Goal: Transaction & Acquisition: Purchase product/service

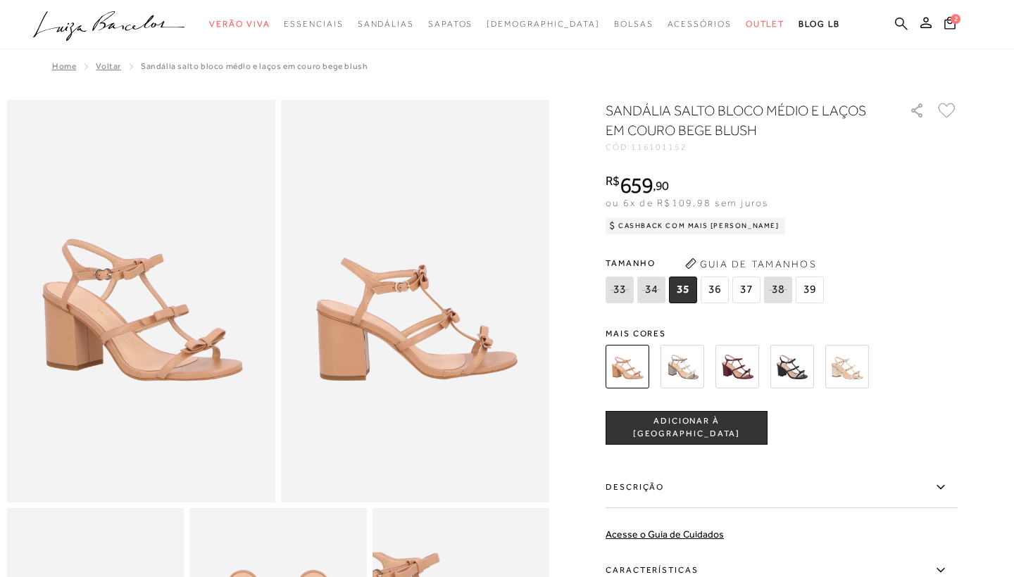
click at [900, 24] on icon at bounding box center [901, 23] width 13 height 13
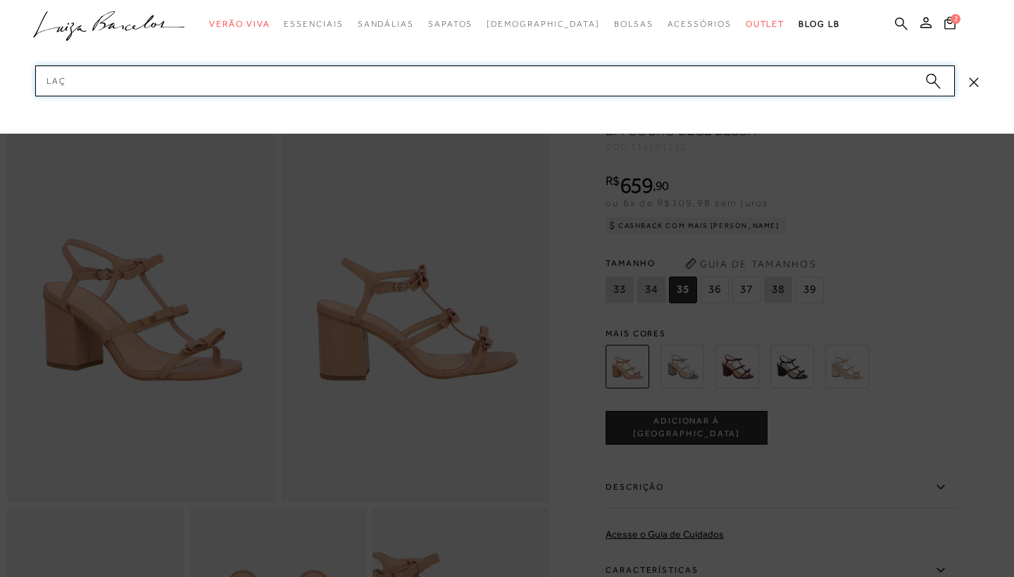
type input "laço"
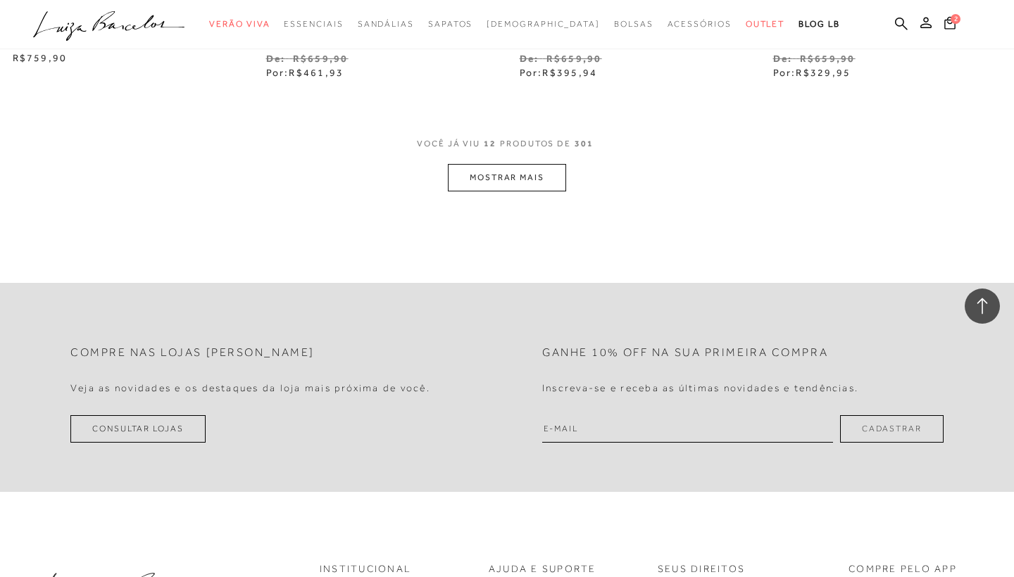
scroll to position [1505, 0]
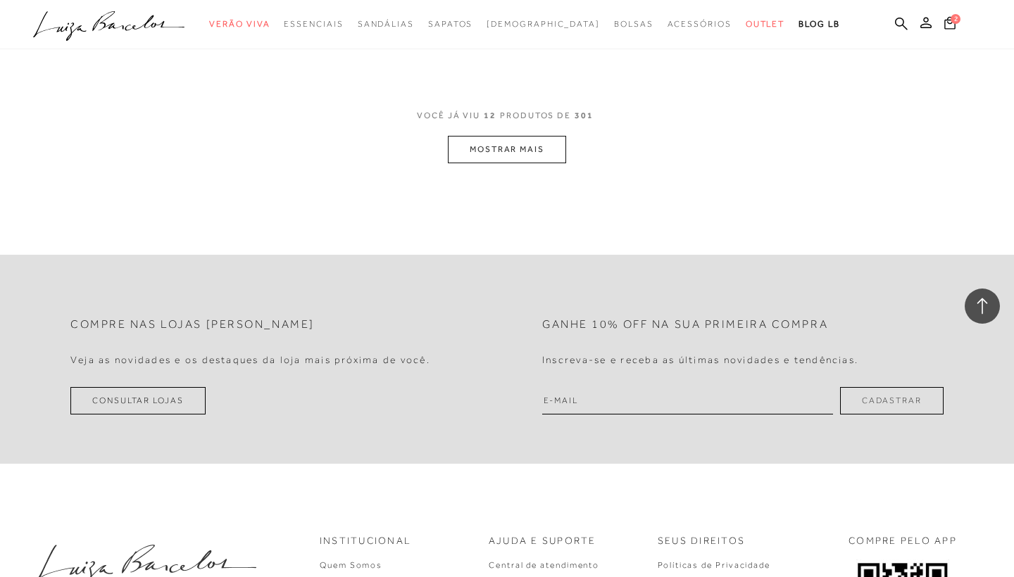
click at [542, 141] on button "MOSTRAR MAIS" at bounding box center [507, 149] width 118 height 27
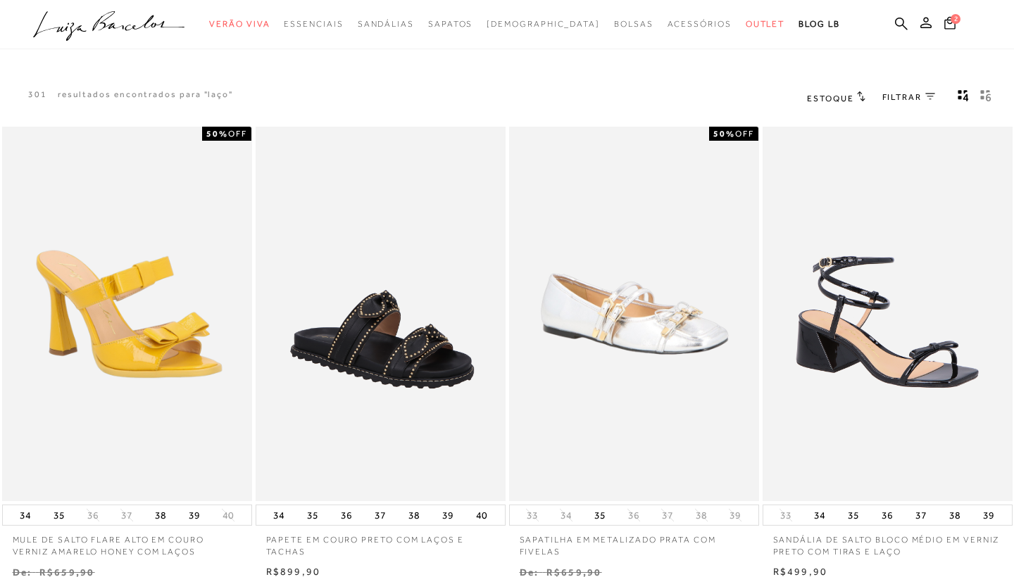
scroll to position [0, 0]
click at [900, 106] on div "FILTRAR 0" at bounding box center [908, 98] width 53 height 18
click at [901, 96] on span "FILTRAR" at bounding box center [901, 98] width 39 height 12
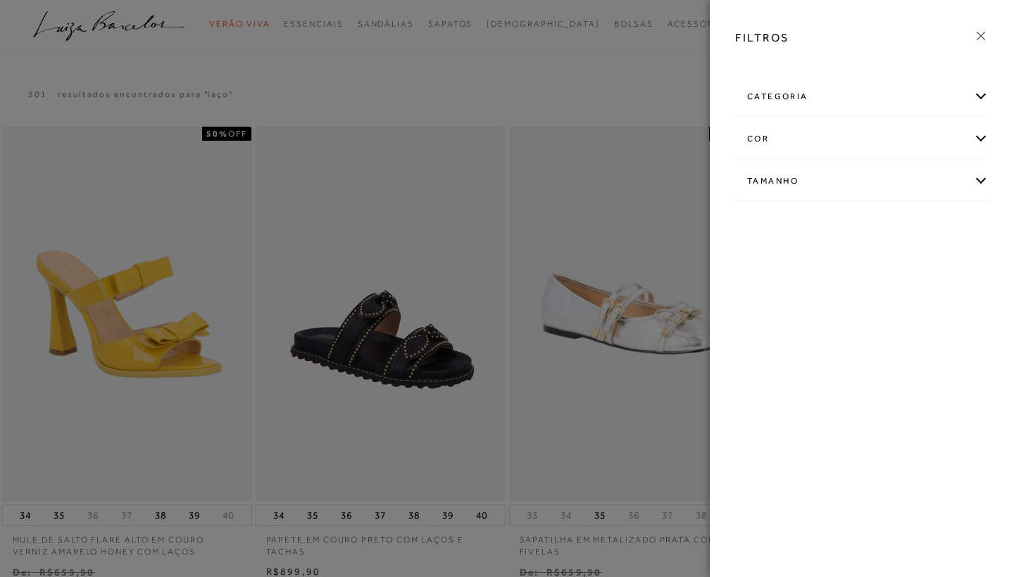
click at [842, 99] on div "categoria" at bounding box center [862, 96] width 252 height 37
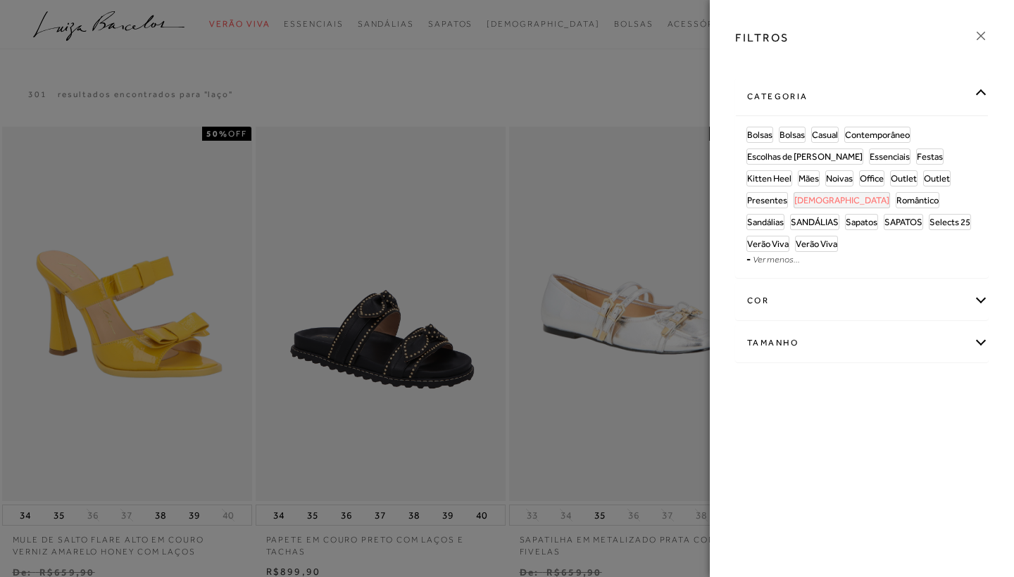
click at [889, 193] on link "[DEMOGRAPHIC_DATA]" at bounding box center [841, 200] width 95 height 15
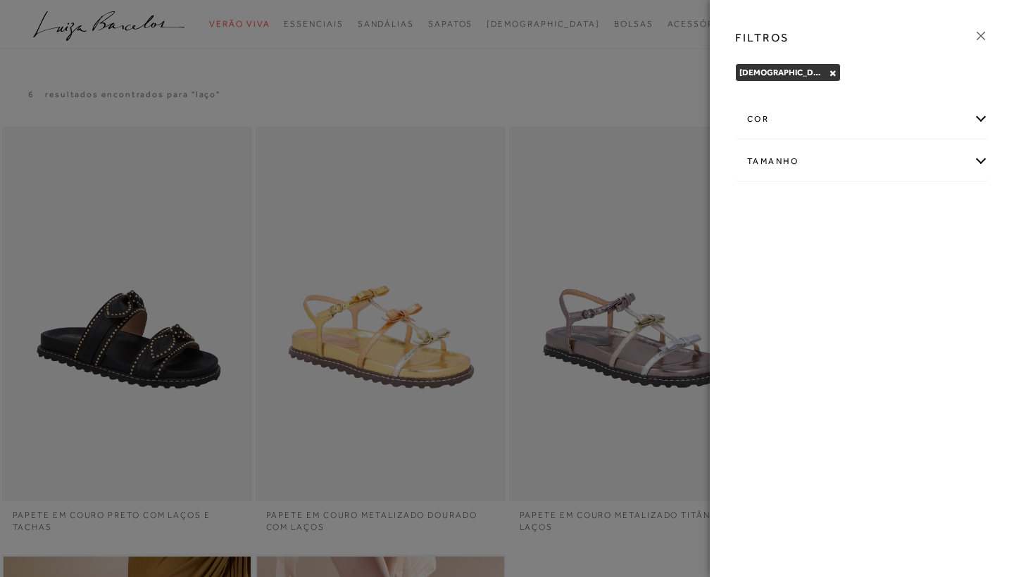
click at [982, 38] on icon at bounding box center [980, 35] width 15 height 15
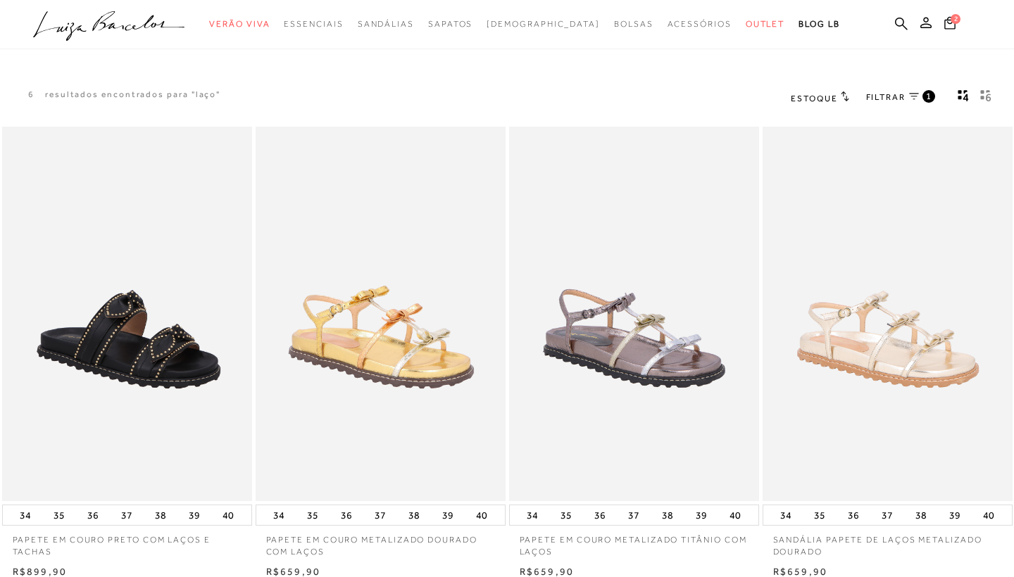
click at [918, 96] on icon at bounding box center [914, 96] width 10 height 7
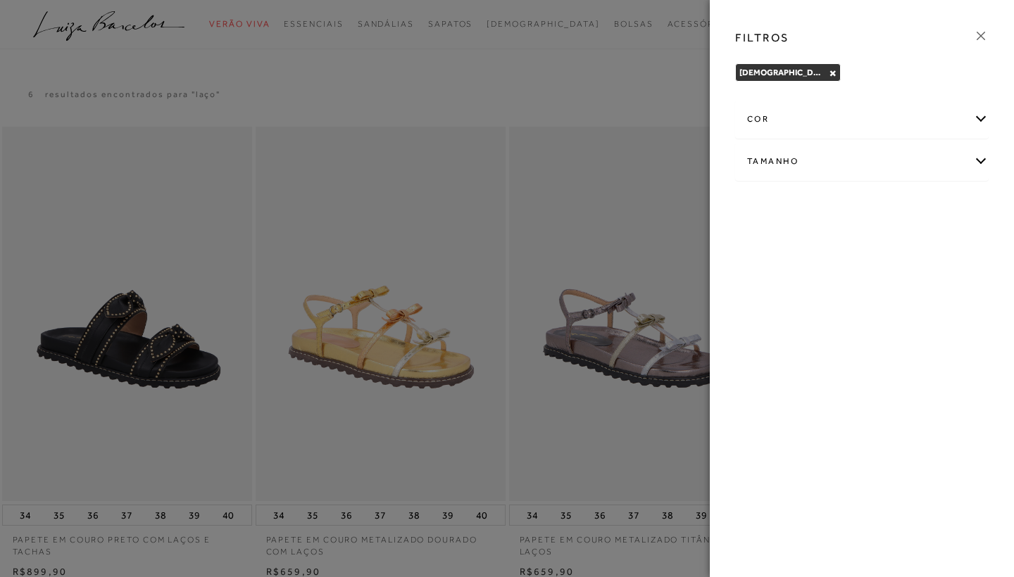
click at [829, 71] on button "×" at bounding box center [833, 73] width 8 height 10
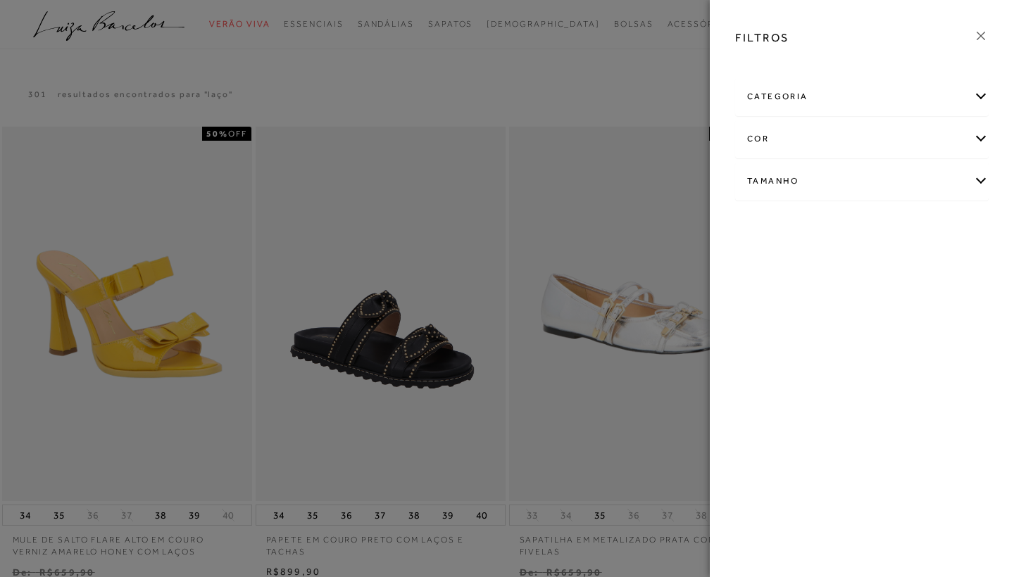
click at [791, 98] on div "categoria" at bounding box center [862, 96] width 252 height 37
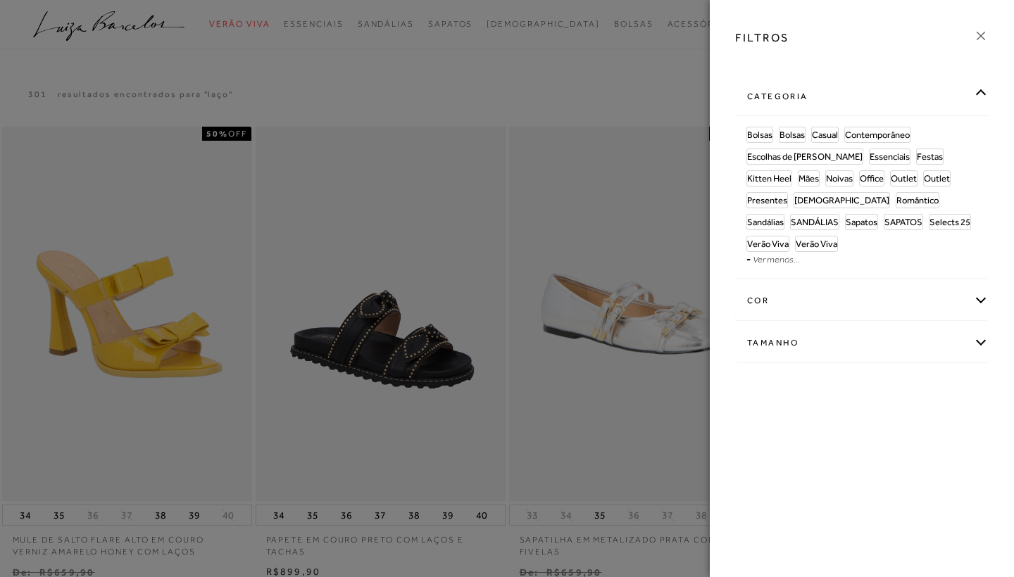
click at [693, 101] on div at bounding box center [507, 288] width 1014 height 577
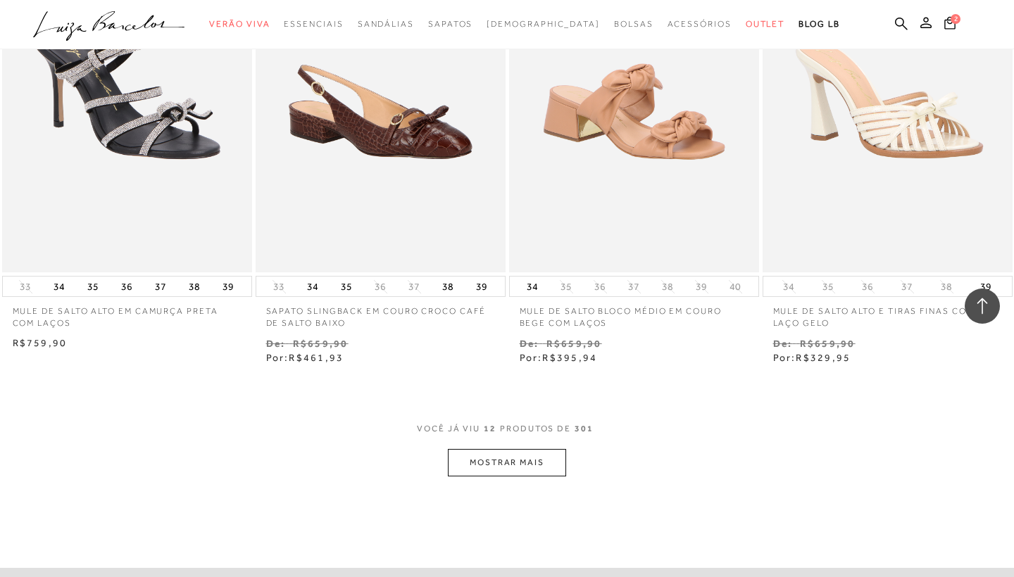
scroll to position [1273, 0]
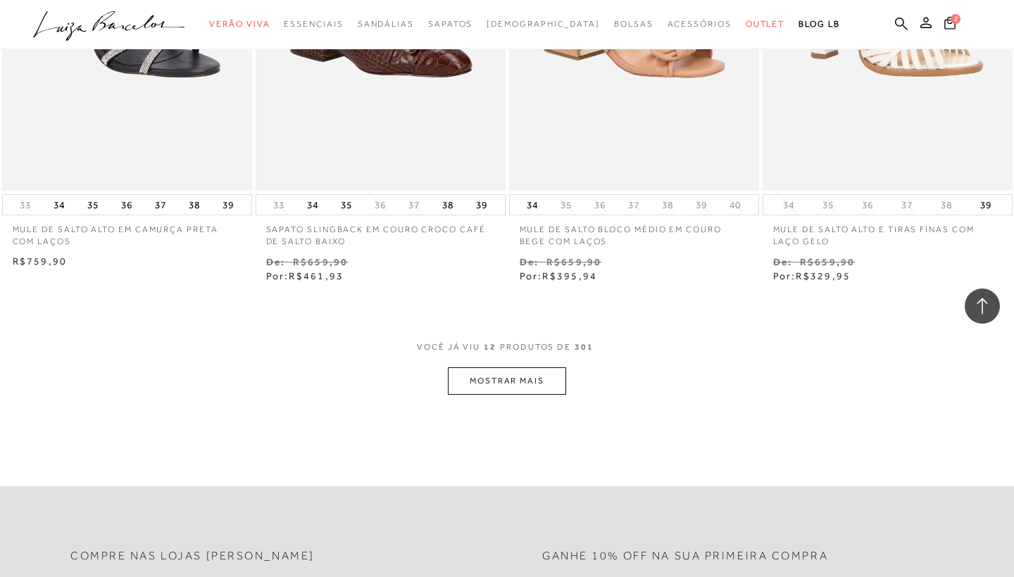
click at [503, 376] on button "MOSTRAR MAIS" at bounding box center [507, 381] width 118 height 27
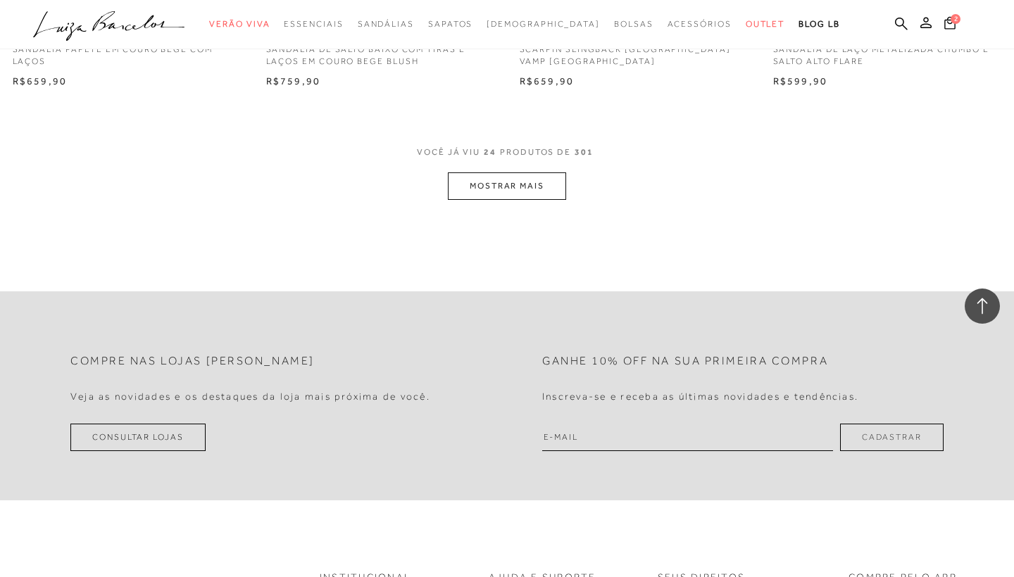
click at [526, 179] on button "MOSTRAR MAIS" at bounding box center [507, 186] width 118 height 27
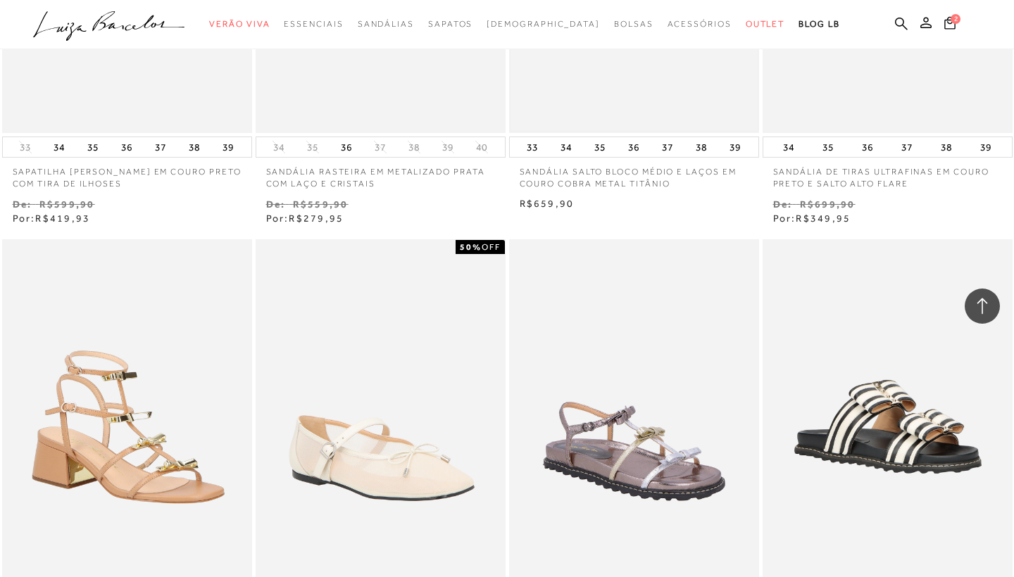
scroll to position [3767, 0]
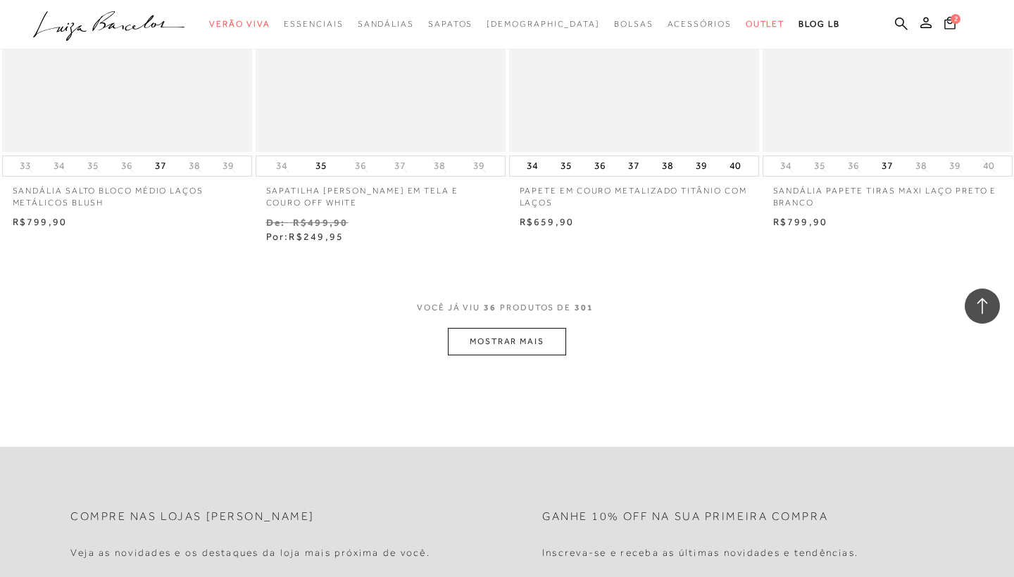
scroll to position [4145, 0]
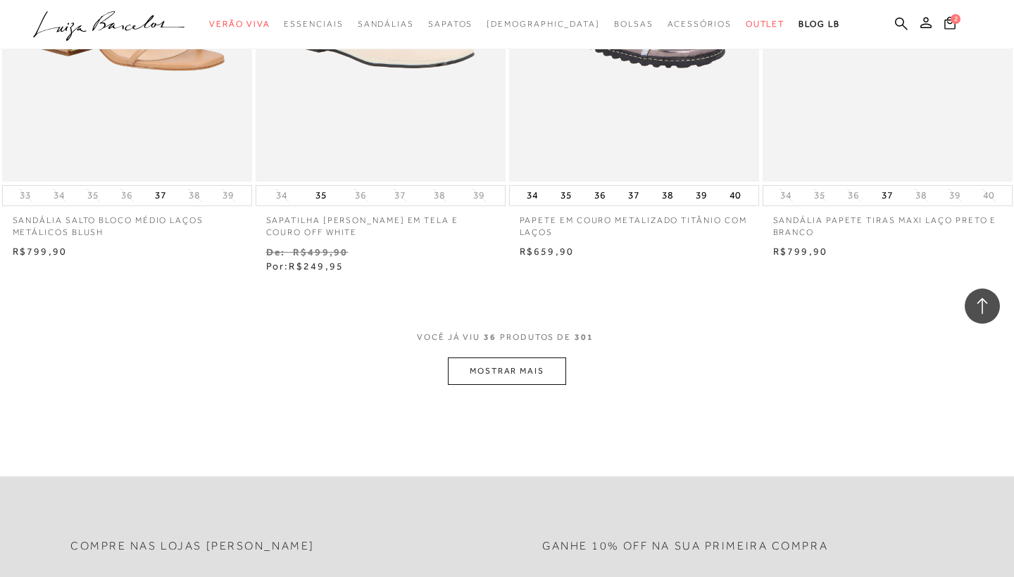
click at [532, 361] on button "MOSTRAR MAIS" at bounding box center [507, 371] width 118 height 27
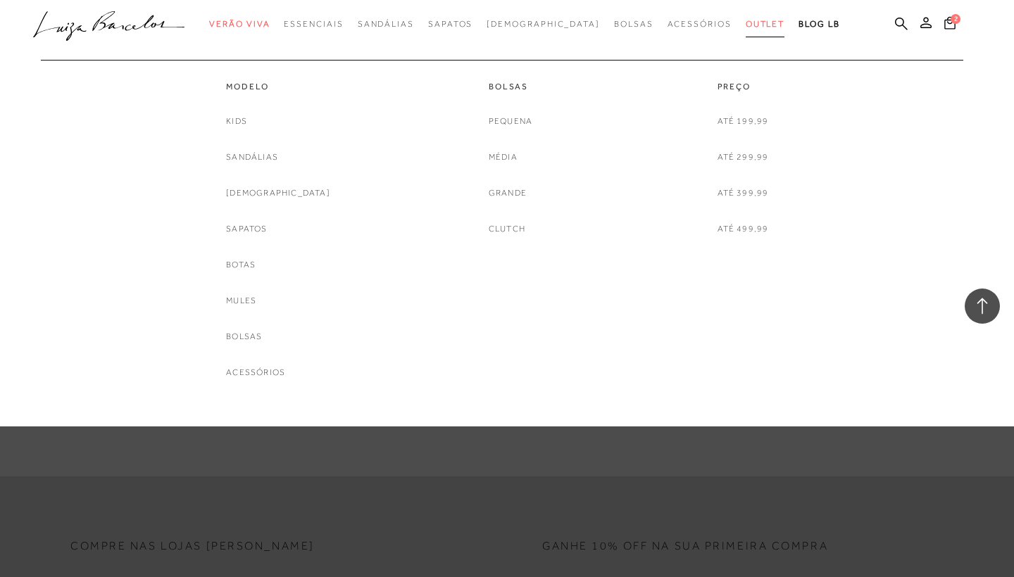
click at [746, 27] on span "Outlet" at bounding box center [765, 24] width 39 height 10
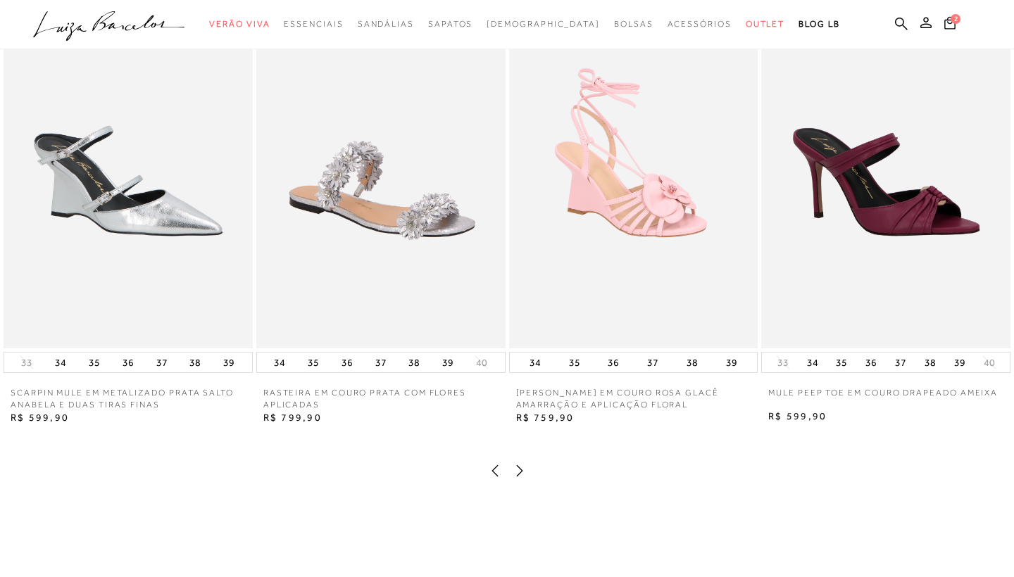
scroll to position [1845, 0]
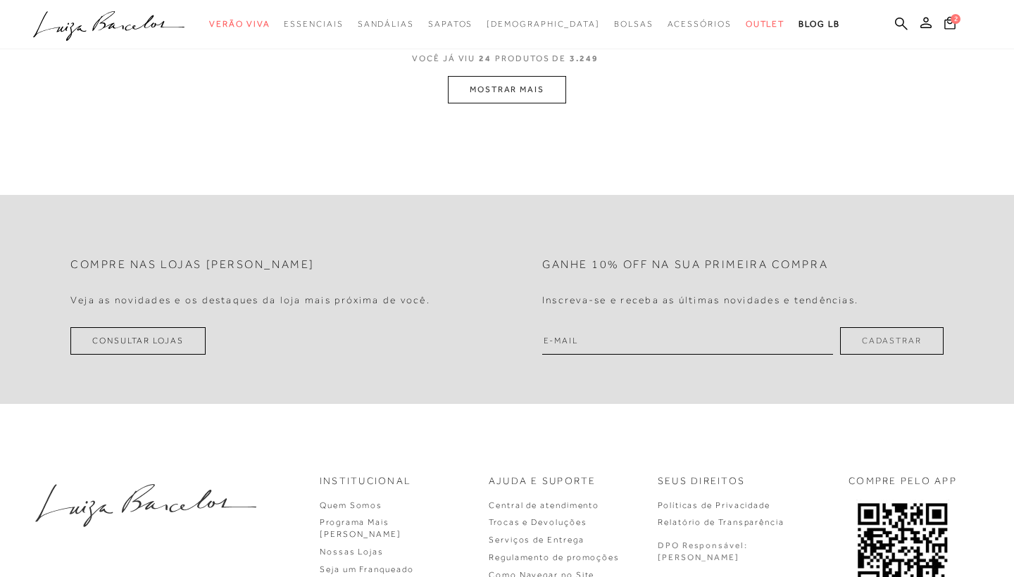
scroll to position [-7, 0]
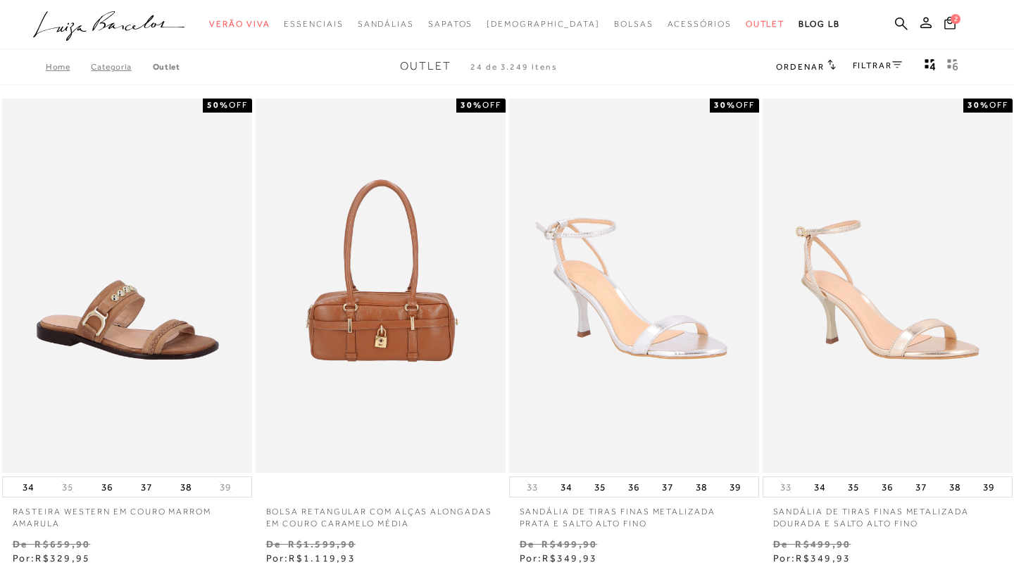
click at [873, 61] on link "FILTRAR" at bounding box center [877, 66] width 49 height 10
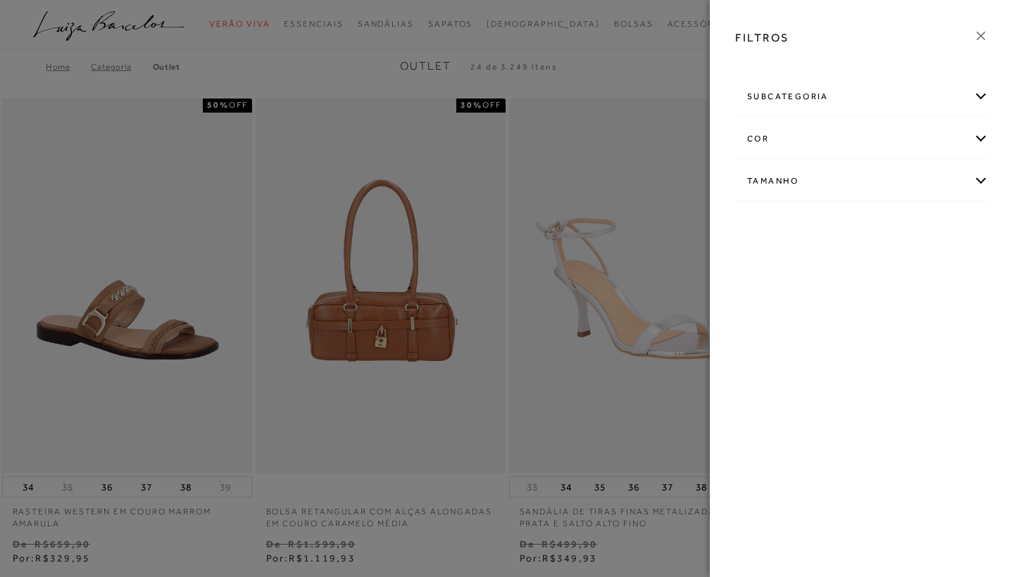
click at [825, 99] on div "subcategoria" at bounding box center [862, 96] width 252 height 37
click at [804, 181] on div "cor" at bounding box center [862, 176] width 252 height 37
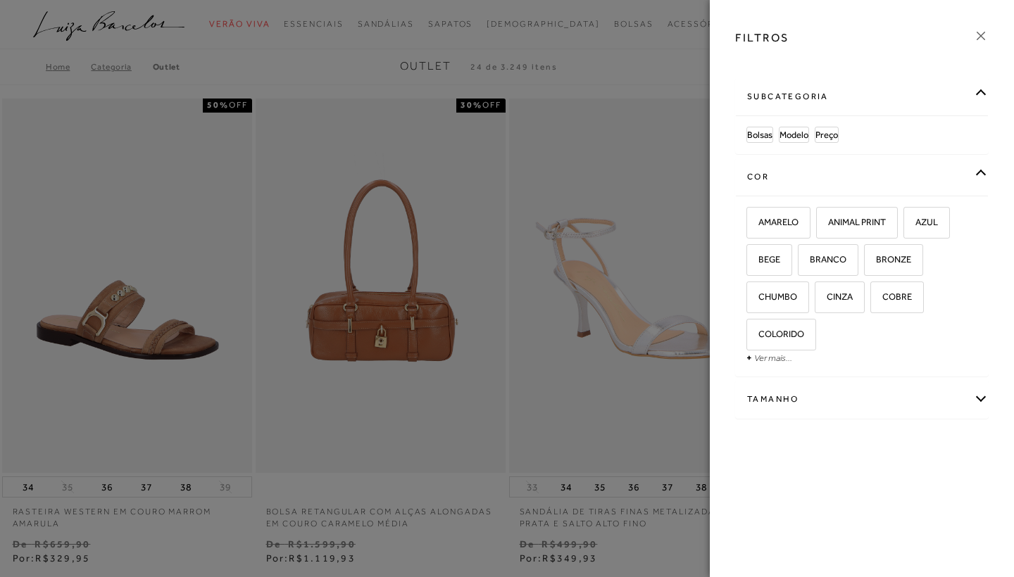
click at [794, 401] on div "Tamanho" at bounding box center [862, 399] width 252 height 37
click at [765, 506] on link "Ver mais..." at bounding box center [773, 506] width 38 height 11
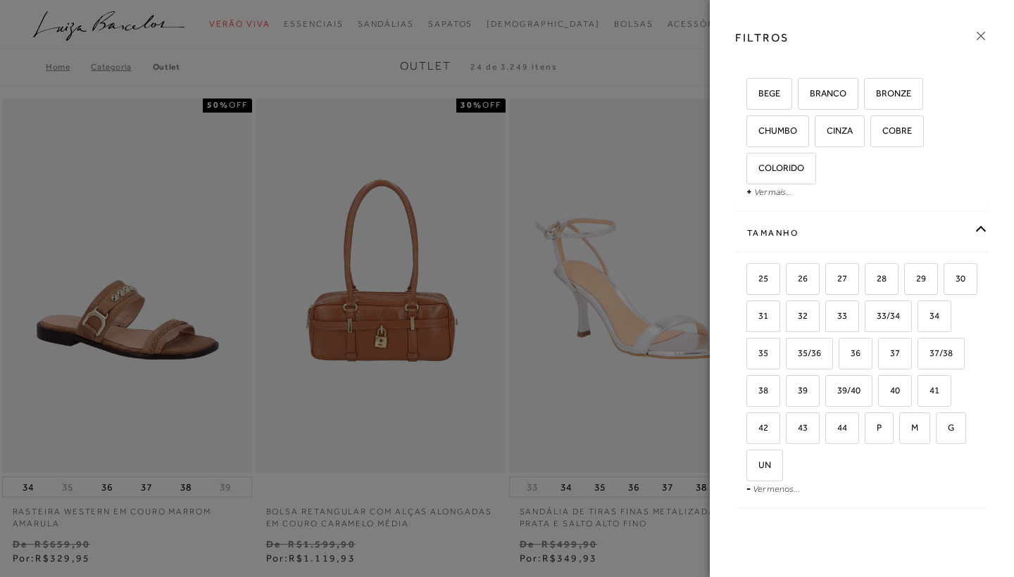
scroll to position [167, 0]
click at [872, 357] on label "36" at bounding box center [855, 353] width 32 height 30
click at [851, 357] on input "36" at bounding box center [844, 355] width 14 height 14
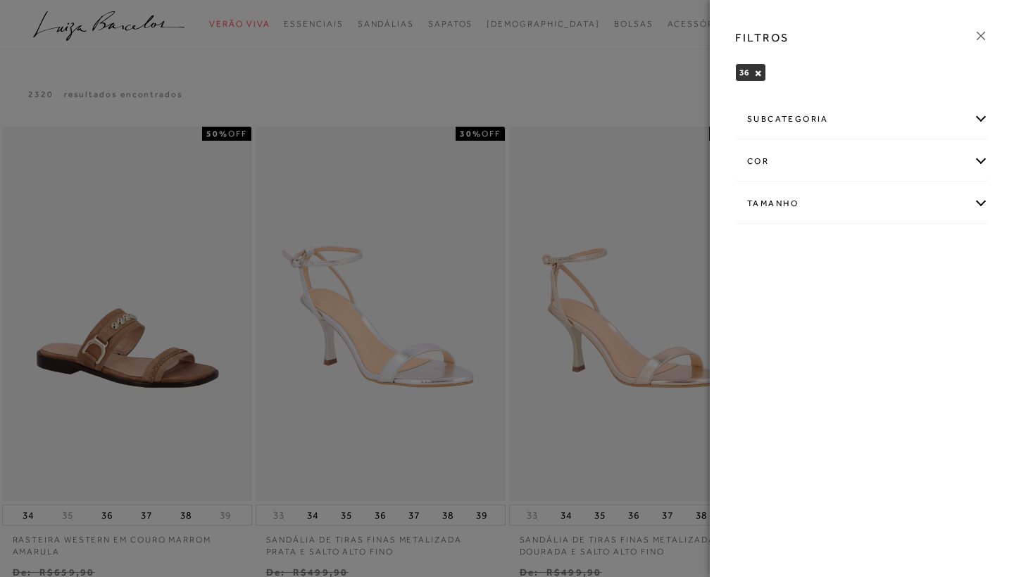
scroll to position [-1, 0]
click at [542, 101] on div at bounding box center [507, 288] width 1014 height 577
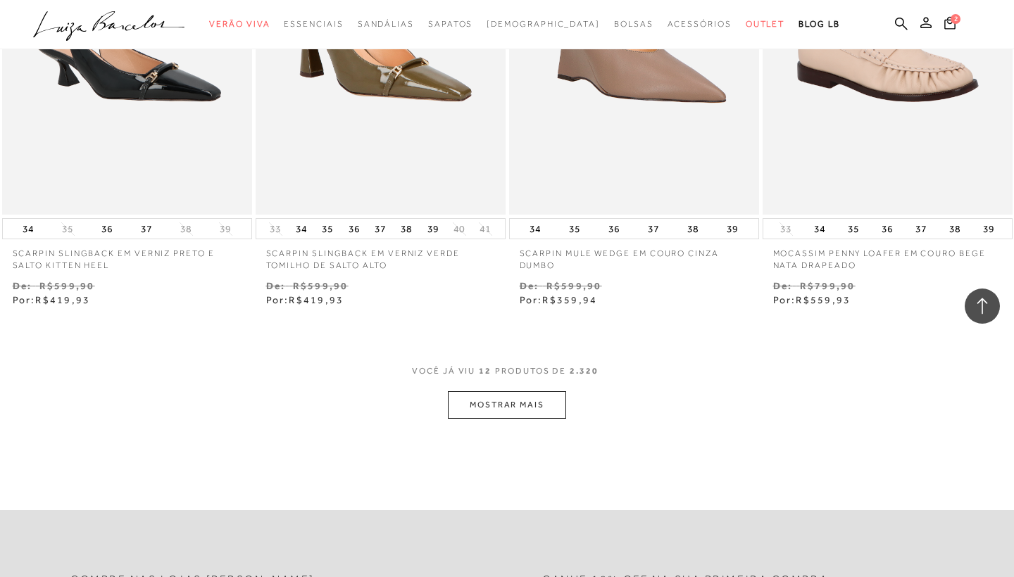
scroll to position [1232, 0]
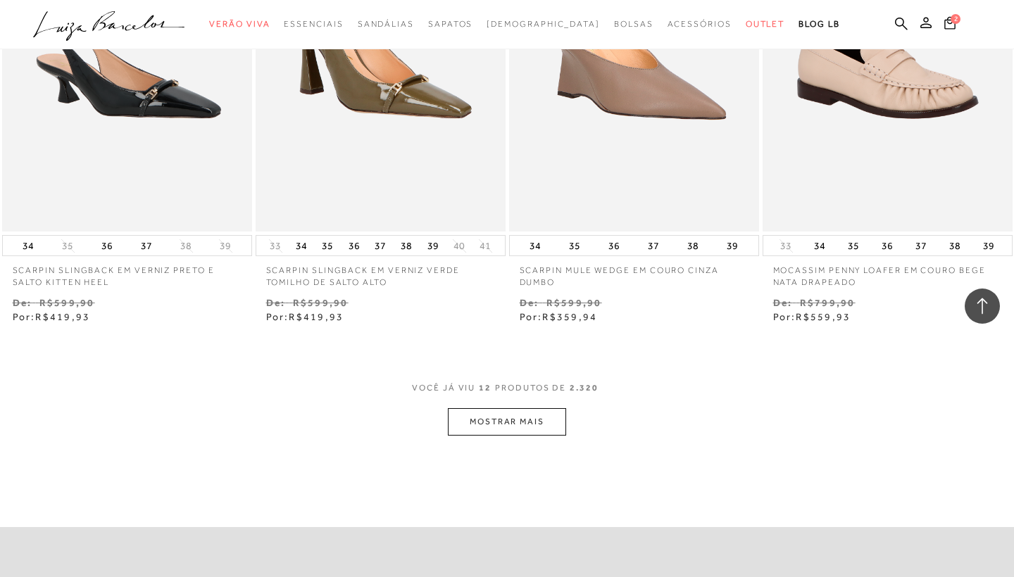
click at [506, 422] on button "MOSTRAR MAIS" at bounding box center [507, 421] width 118 height 27
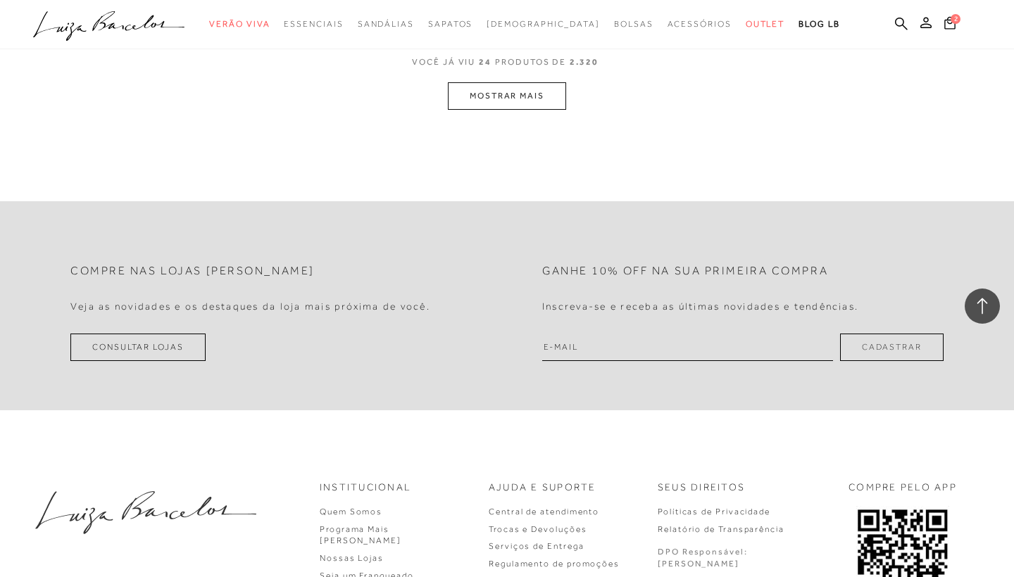
scroll to position [2898, 0]
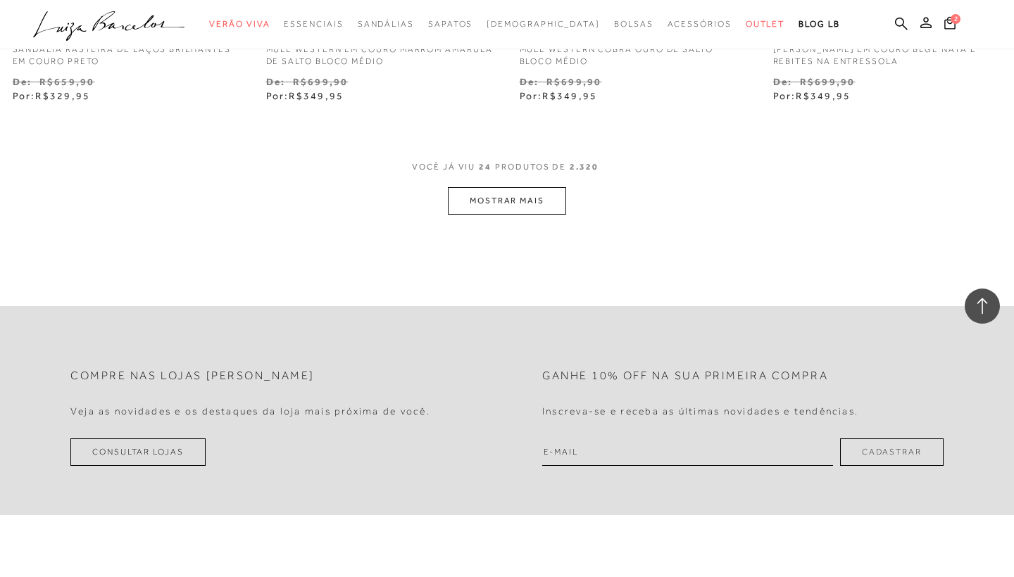
click at [525, 202] on button "MOSTRAR MAIS" at bounding box center [507, 200] width 118 height 27
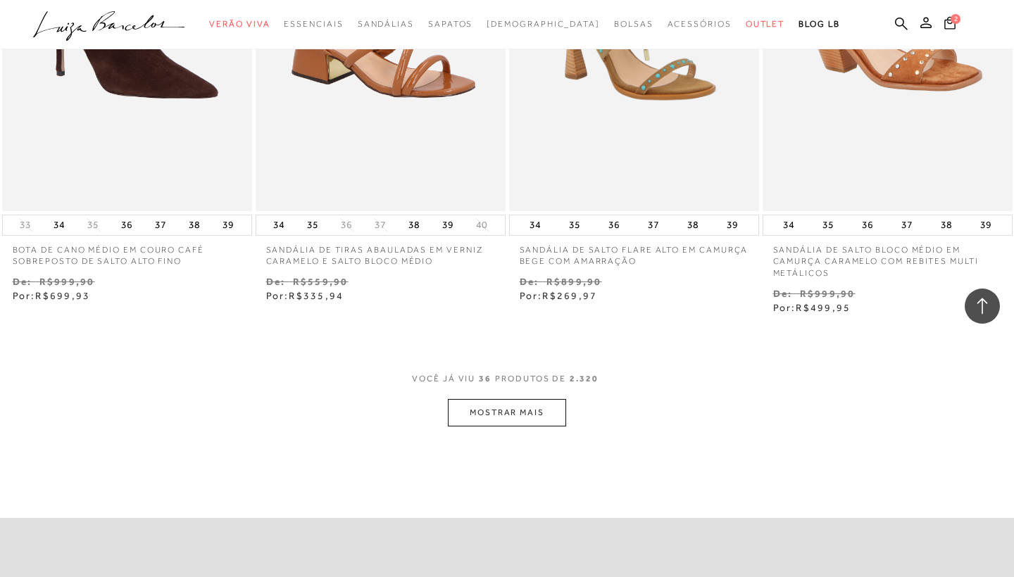
scroll to position [4164, 0]
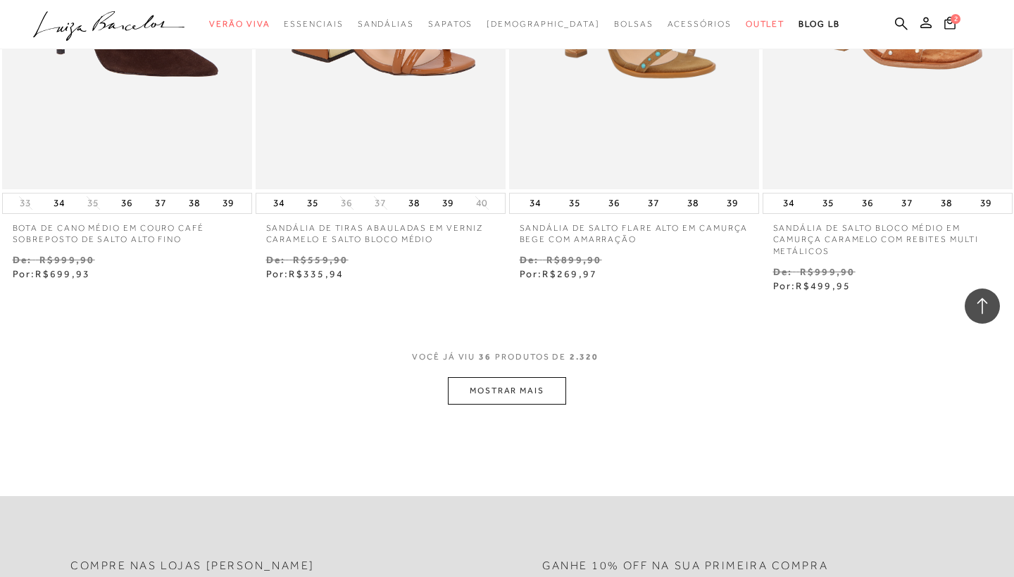
click at [499, 384] on button "MOSTRAR MAIS" at bounding box center [507, 390] width 118 height 27
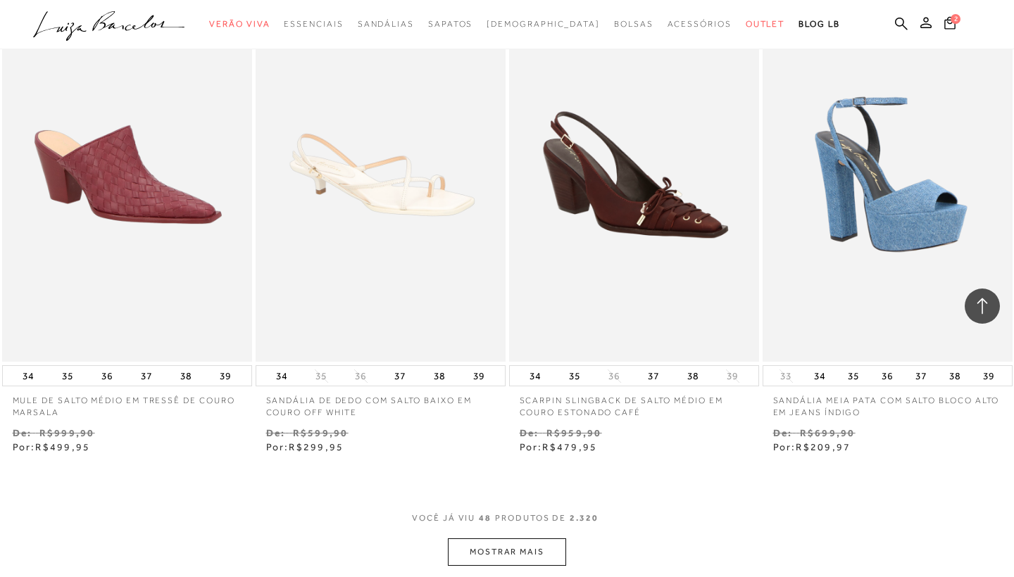
scroll to position [5518, 0]
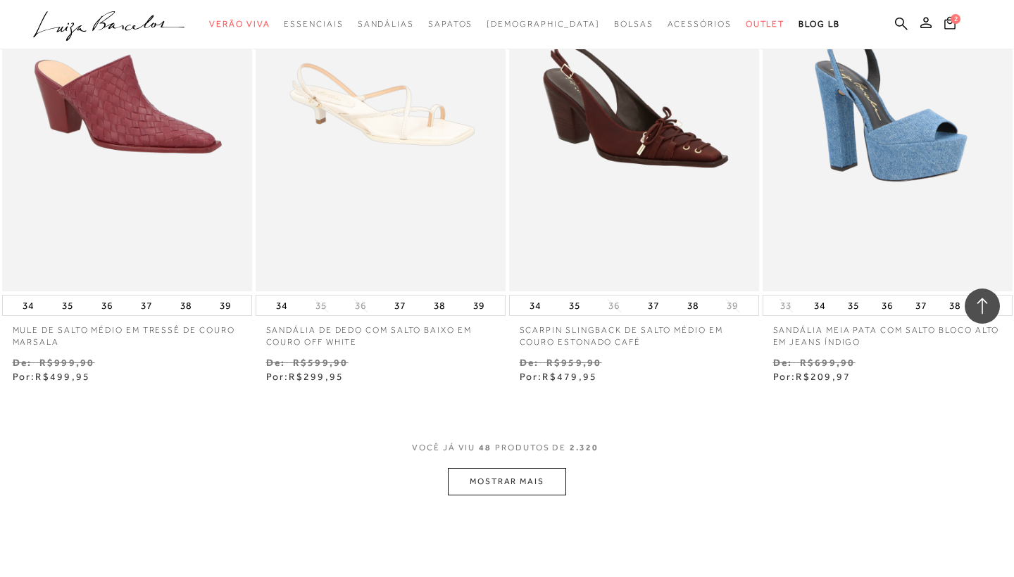
click at [501, 468] on button "MOSTRAR MAIS" at bounding box center [507, 481] width 118 height 27
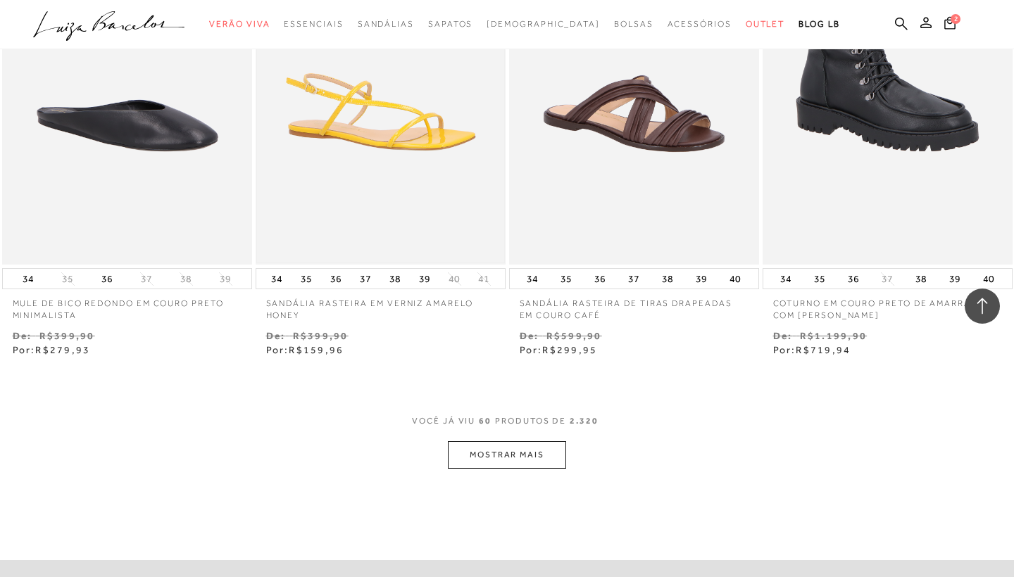
scroll to position [7235, 0]
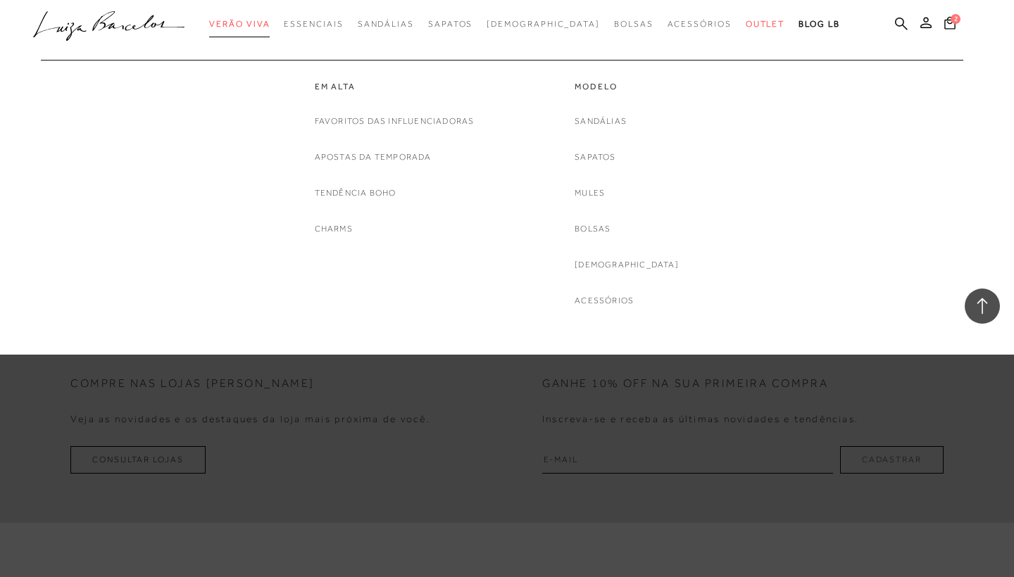
click at [267, 21] on span "Verão Viva" at bounding box center [239, 24] width 61 height 10
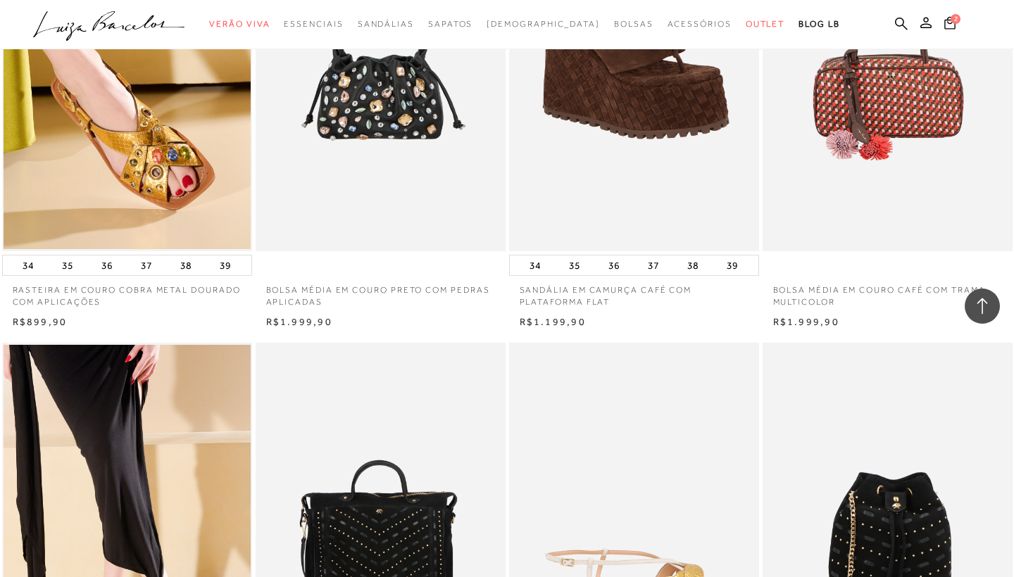
scroll to position [2428, 0]
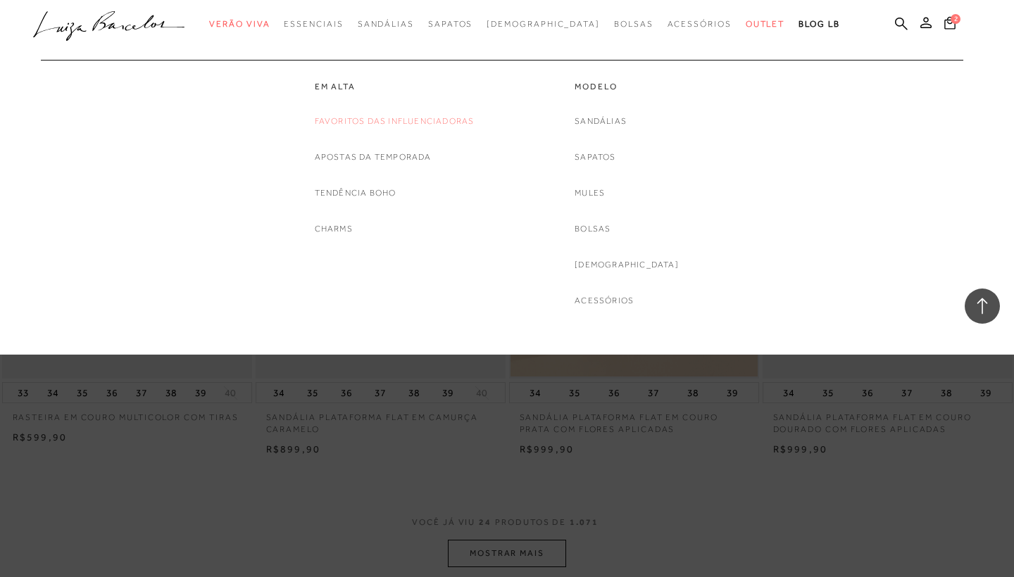
click at [352, 118] on link "Favoritos das Influenciadoras" at bounding box center [395, 121] width 160 height 15
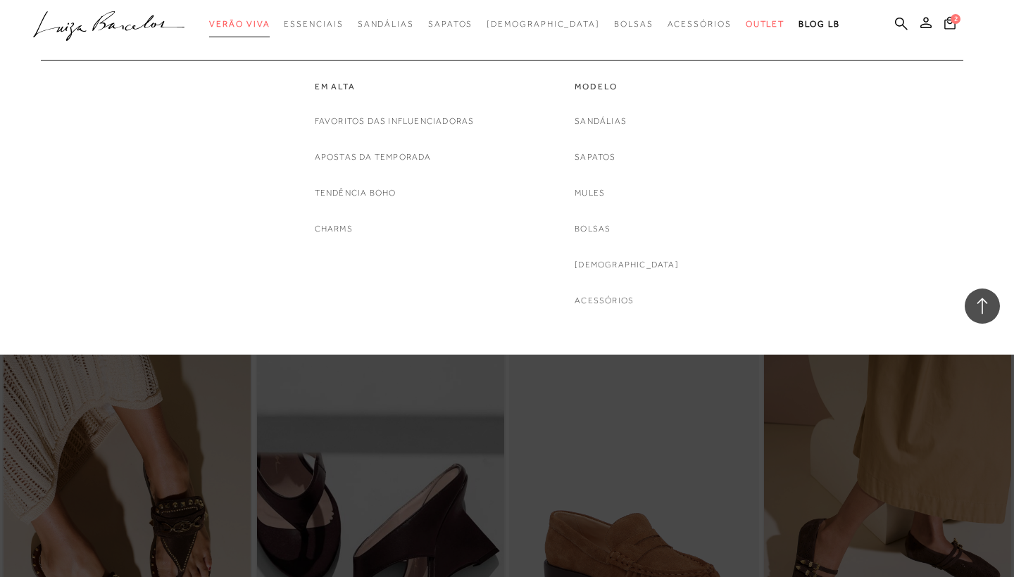
scroll to position [1951, 0]
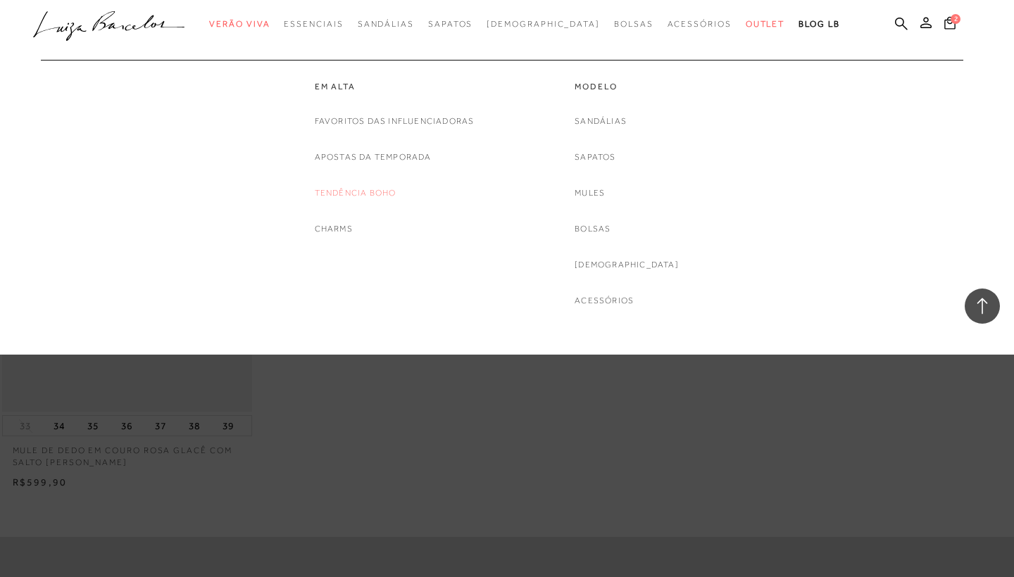
click at [346, 187] on link "Tendência Boho" at bounding box center [356, 193] width 82 height 15
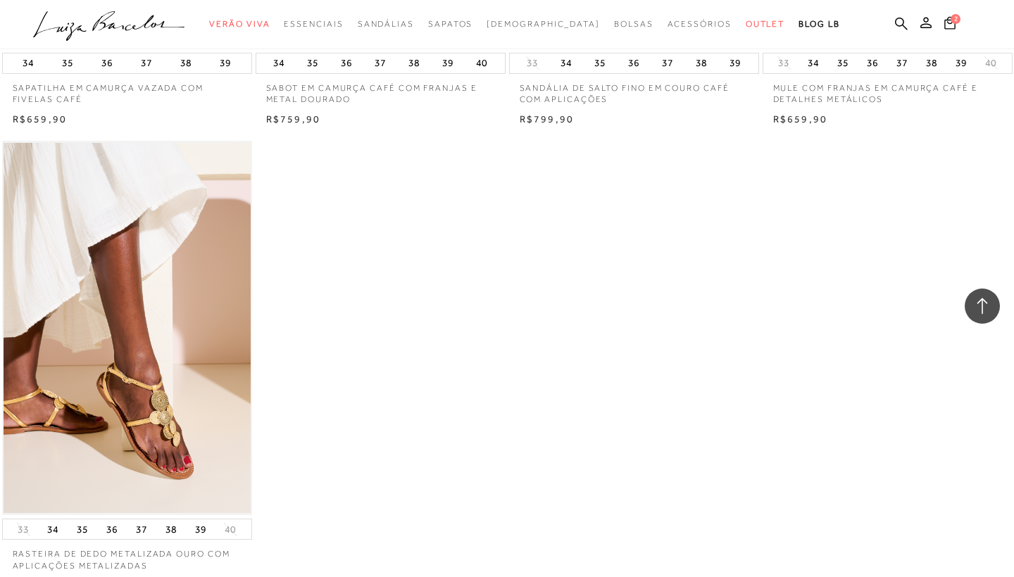
scroll to position [2302, 0]
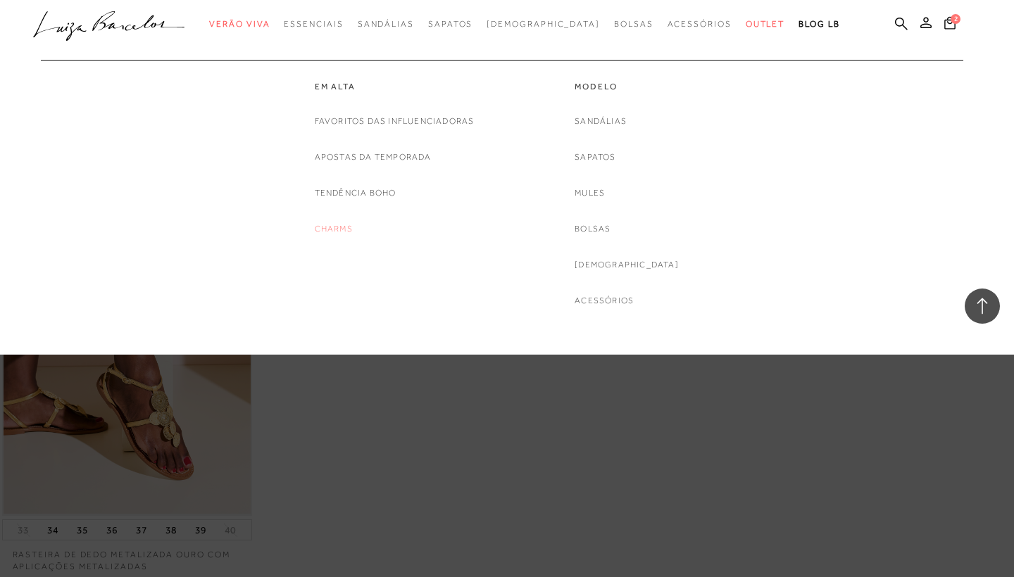
click at [326, 227] on link "Charms" at bounding box center [334, 229] width 38 height 15
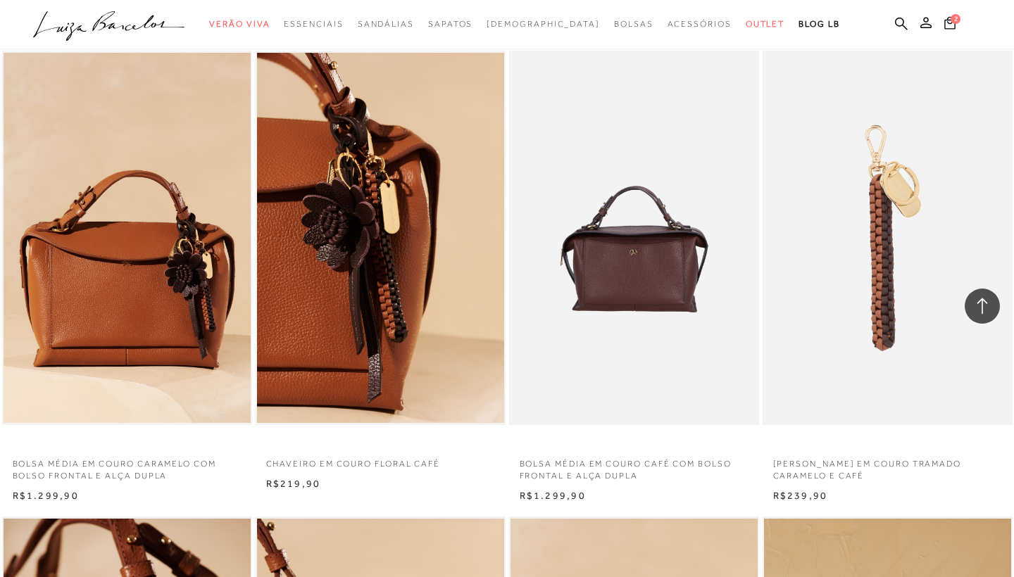
scroll to position [747, 0]
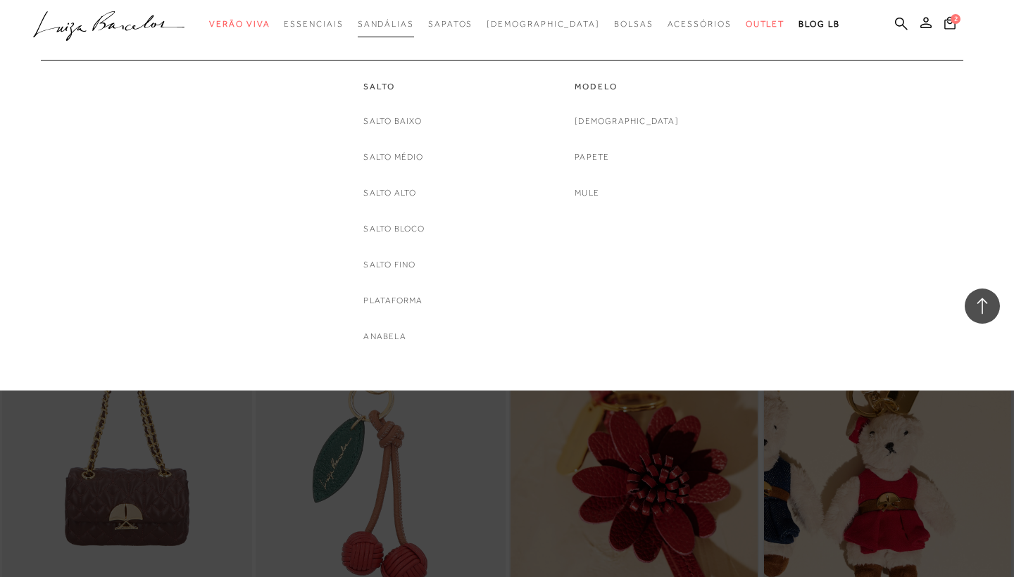
click at [410, 23] on span "Sandálias" at bounding box center [386, 24] width 56 height 10
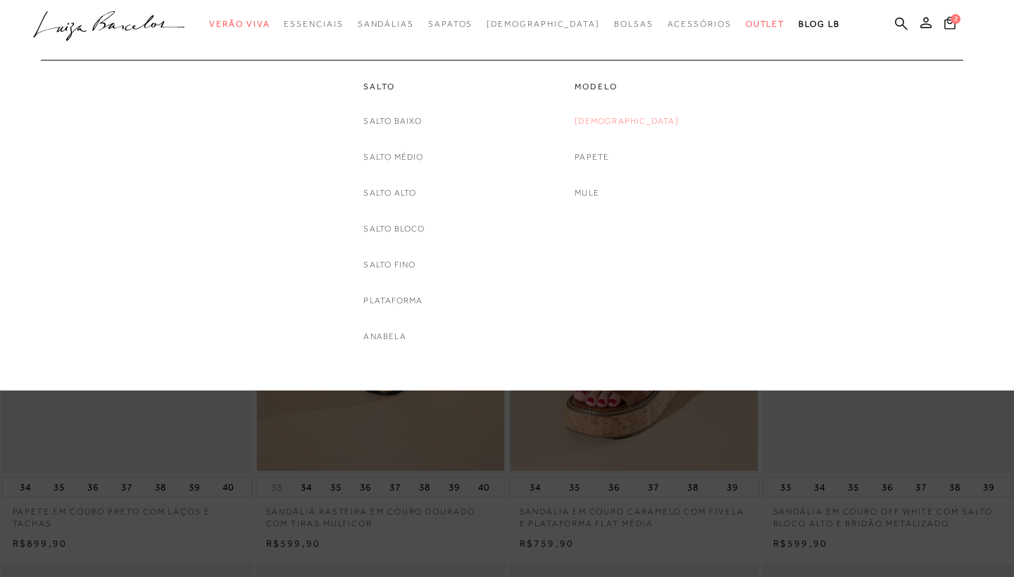
click at [626, 119] on link "[DEMOGRAPHIC_DATA]" at bounding box center [627, 121] width 104 height 15
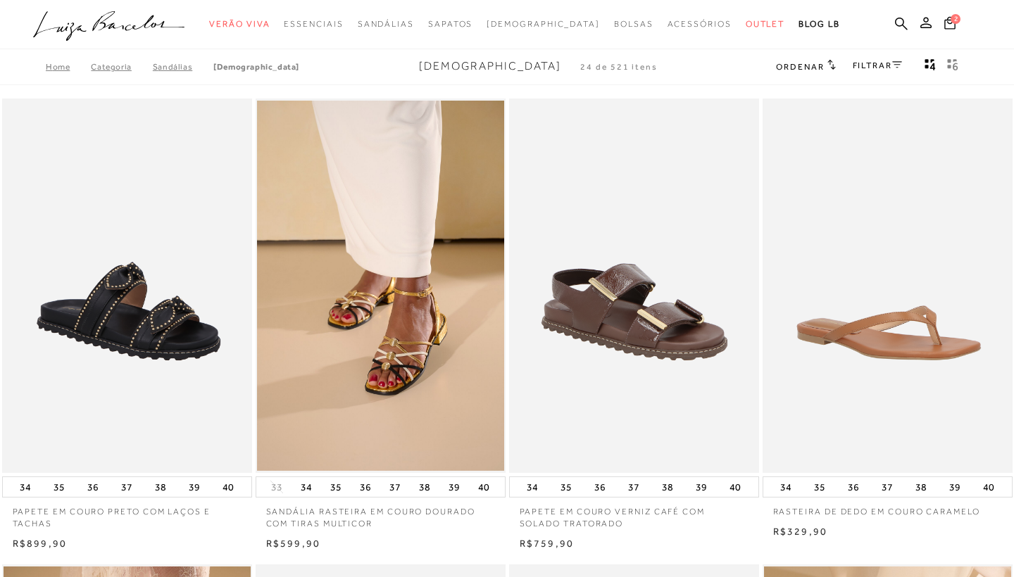
click at [804, 69] on span "Ordenar" at bounding box center [800, 67] width 48 height 10
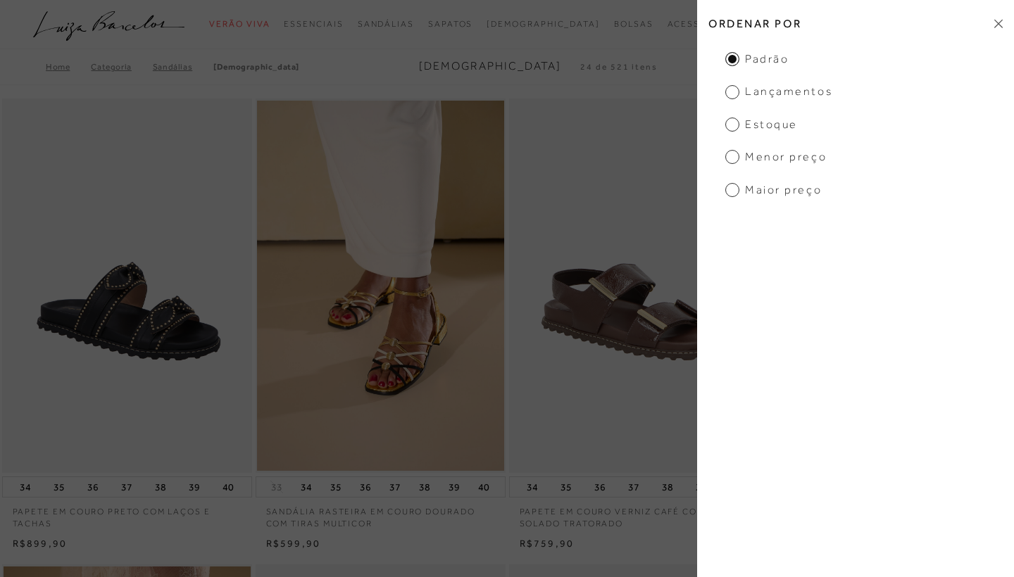
click at [732, 158] on span "Menor preço" at bounding box center [775, 156] width 101 height 15
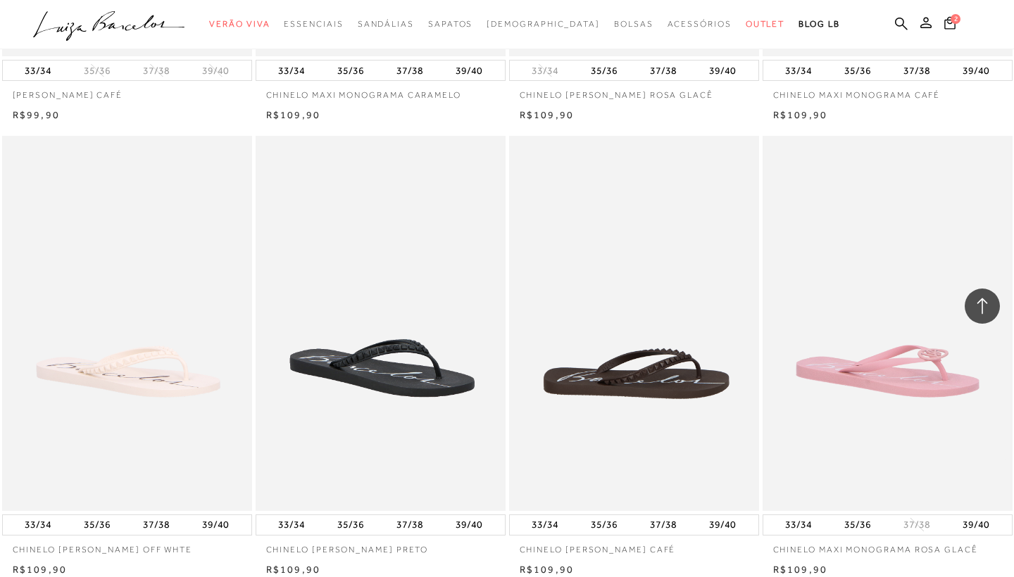
scroll to position [2530, 0]
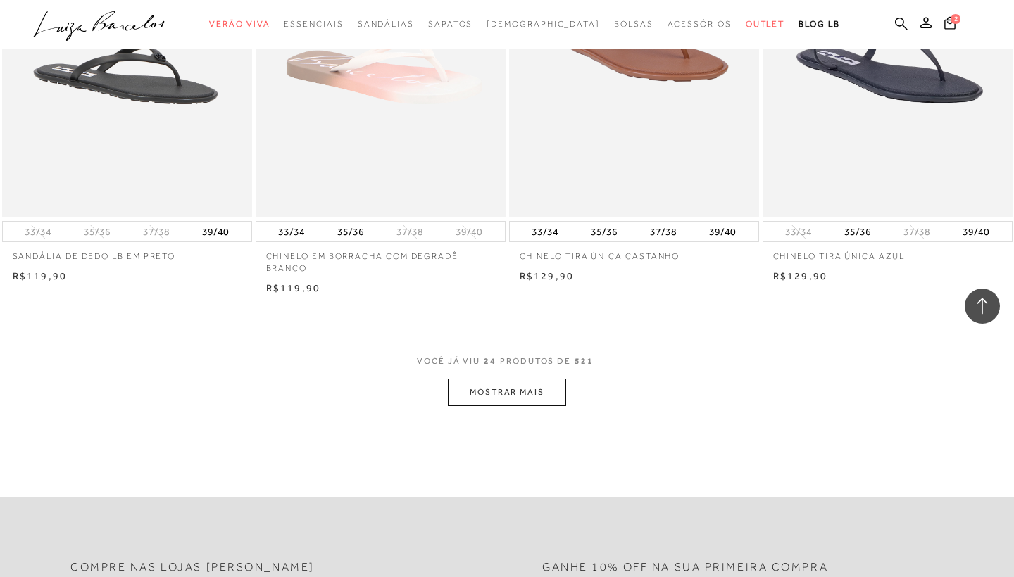
click at [509, 388] on button "MOSTRAR MAIS" at bounding box center [507, 392] width 118 height 27
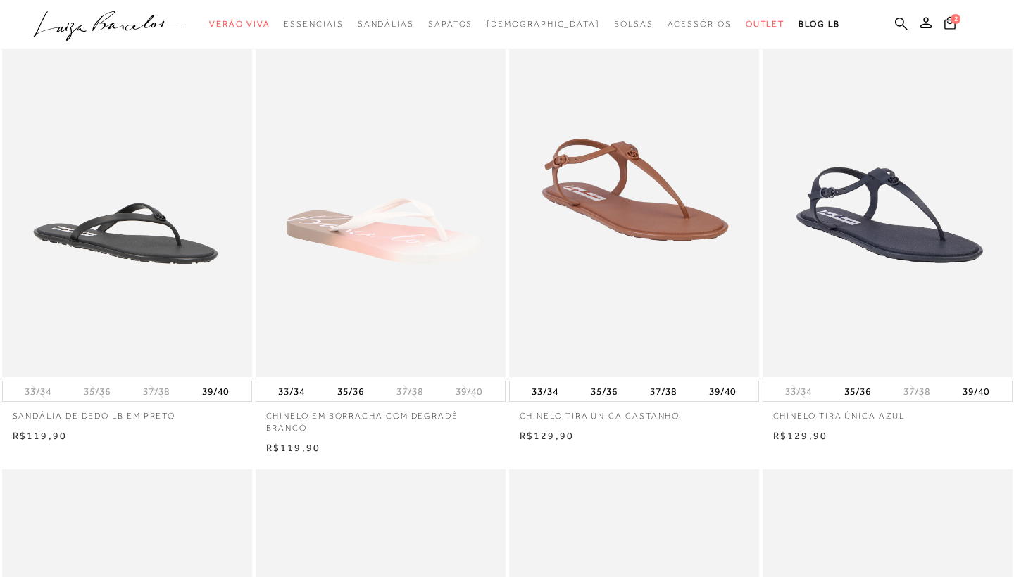
scroll to position [0, 0]
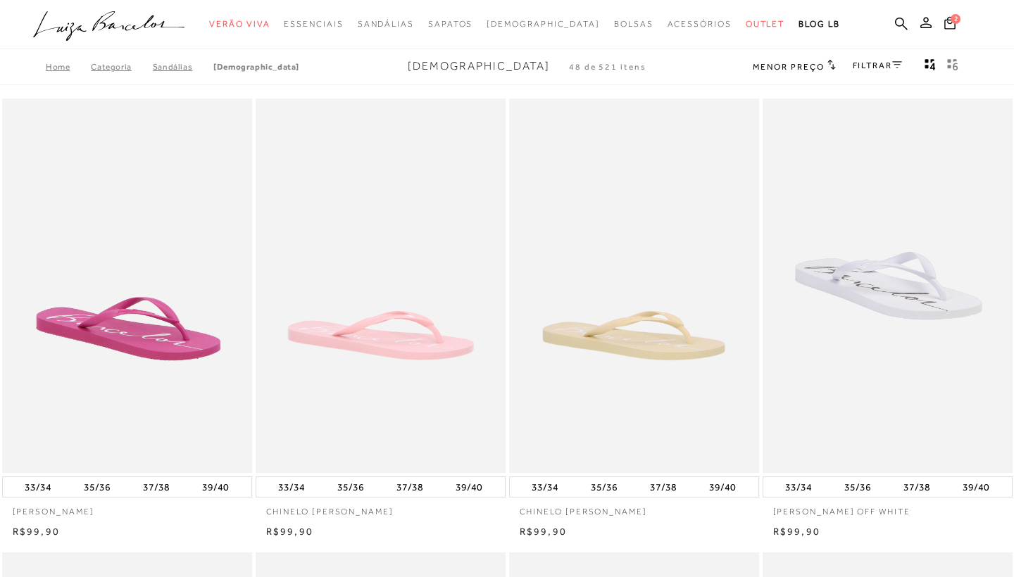
click at [876, 62] on link "FILTRAR" at bounding box center [877, 66] width 49 height 10
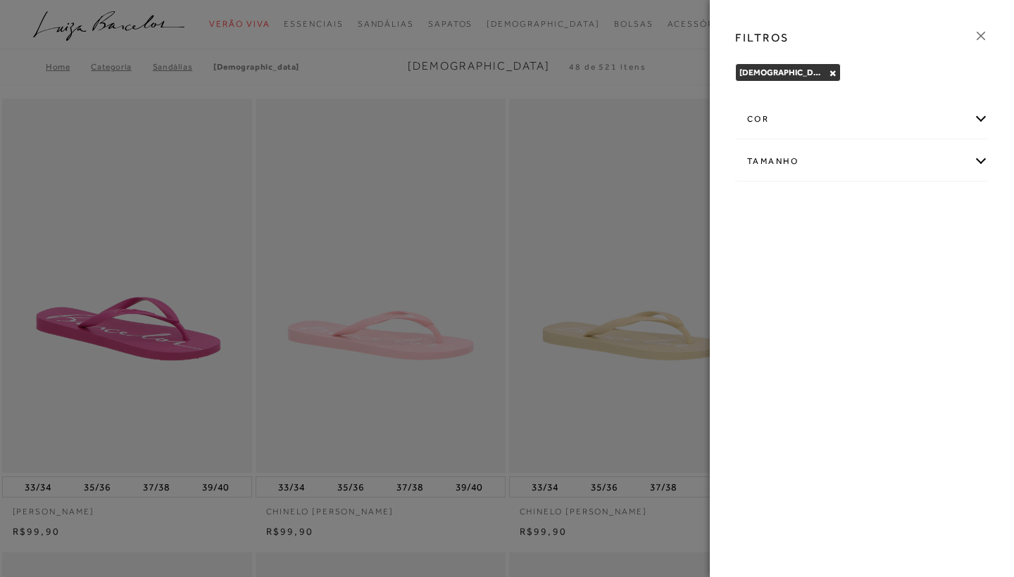
click at [790, 158] on div "Tamanho" at bounding box center [862, 161] width 252 height 37
click at [765, 239] on span "36" at bounding box center [758, 244] width 20 height 11
click at [758, 239] on input "36" at bounding box center [751, 246] width 14 height 14
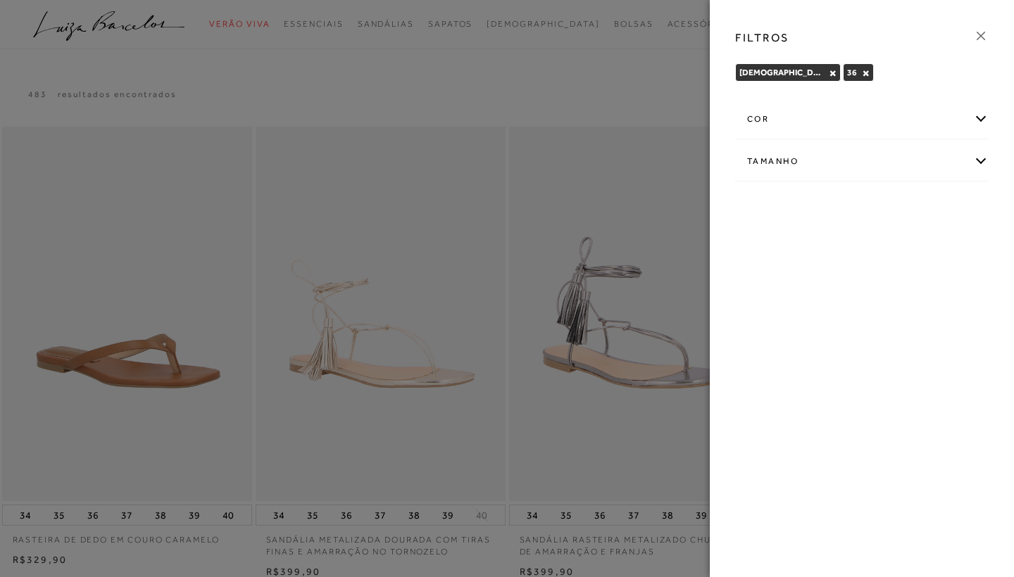
click at [630, 80] on div at bounding box center [507, 288] width 1014 height 577
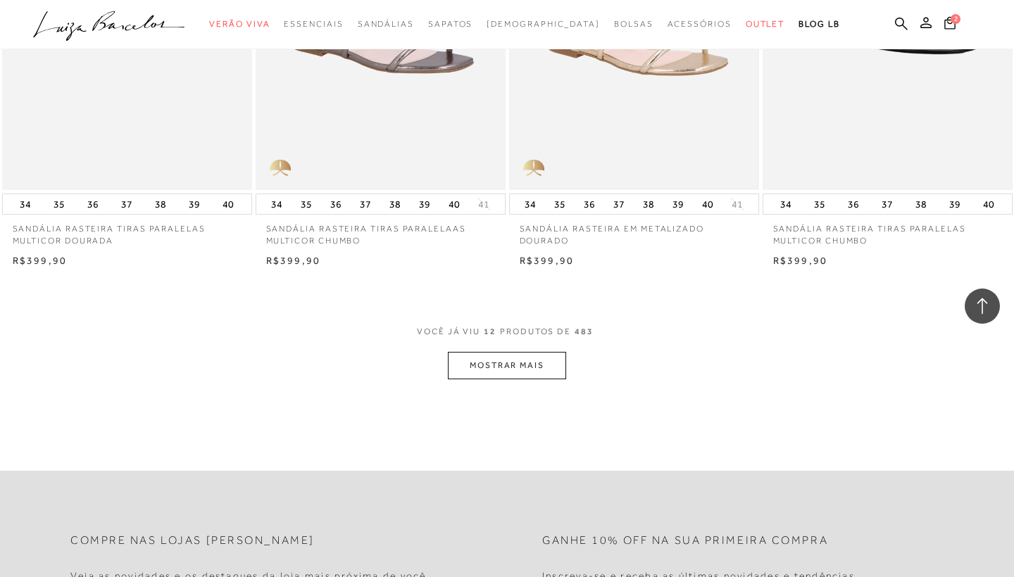
scroll to position [1458, 0]
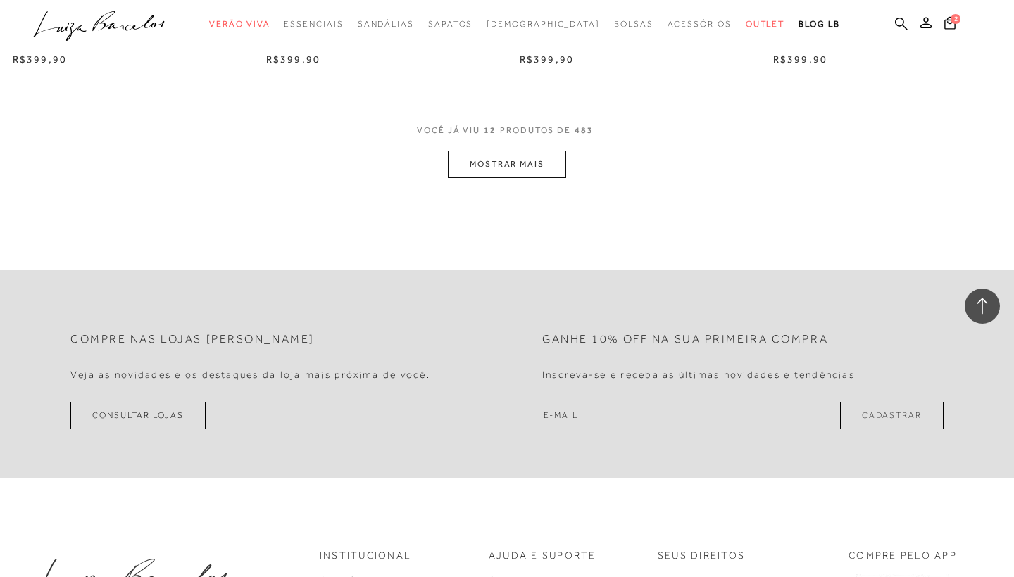
click at [506, 160] on button "MOSTRAR MAIS" at bounding box center [507, 164] width 118 height 27
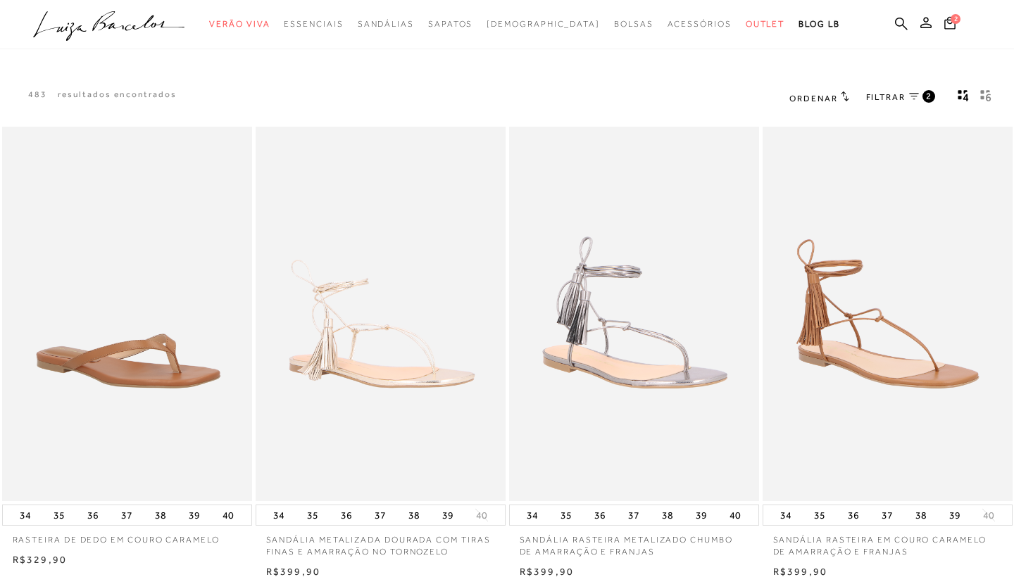
scroll to position [0, 0]
click at [816, 98] on span "Ordenar" at bounding box center [813, 99] width 48 height 10
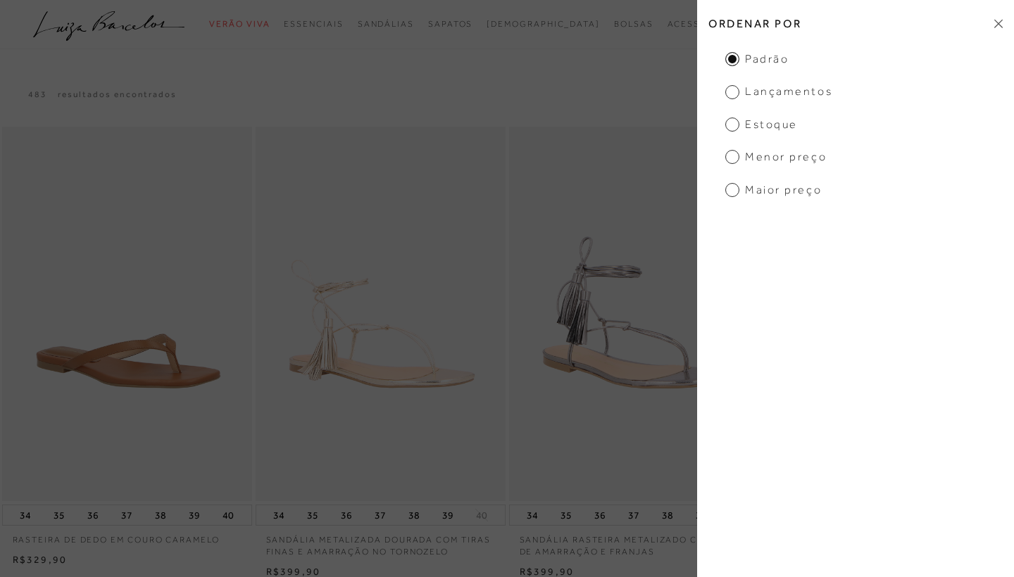
click at [730, 90] on span "Lançamentos" at bounding box center [778, 91] width 107 height 15
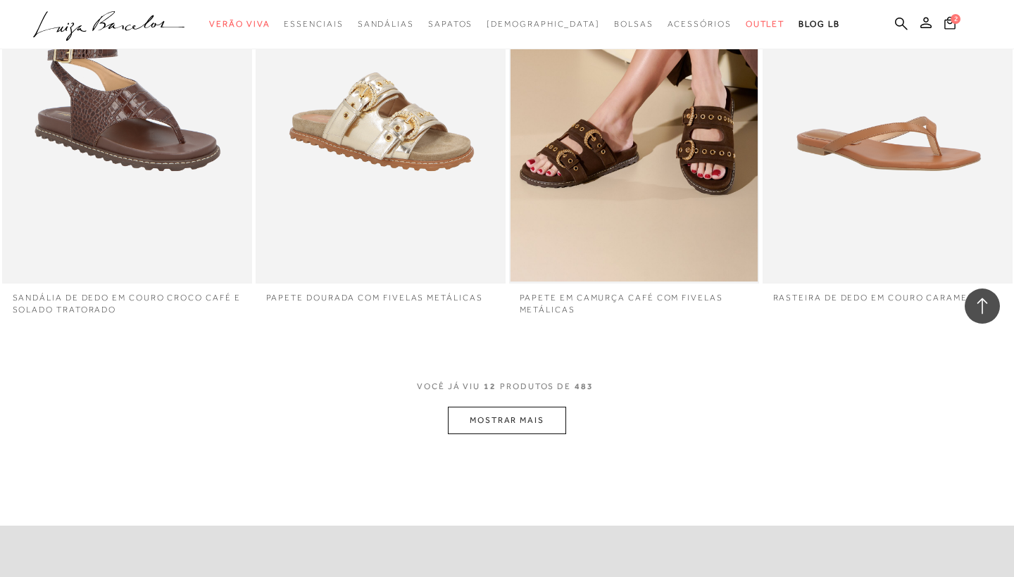
scroll to position [1099, 0]
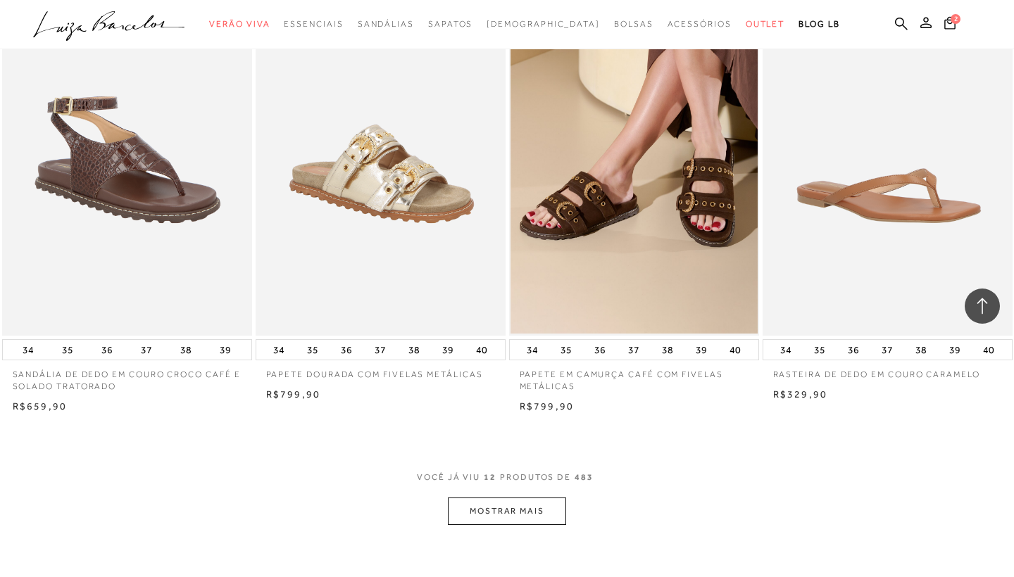
click at [492, 507] on button "MOSTRAR MAIS" at bounding box center [507, 511] width 118 height 27
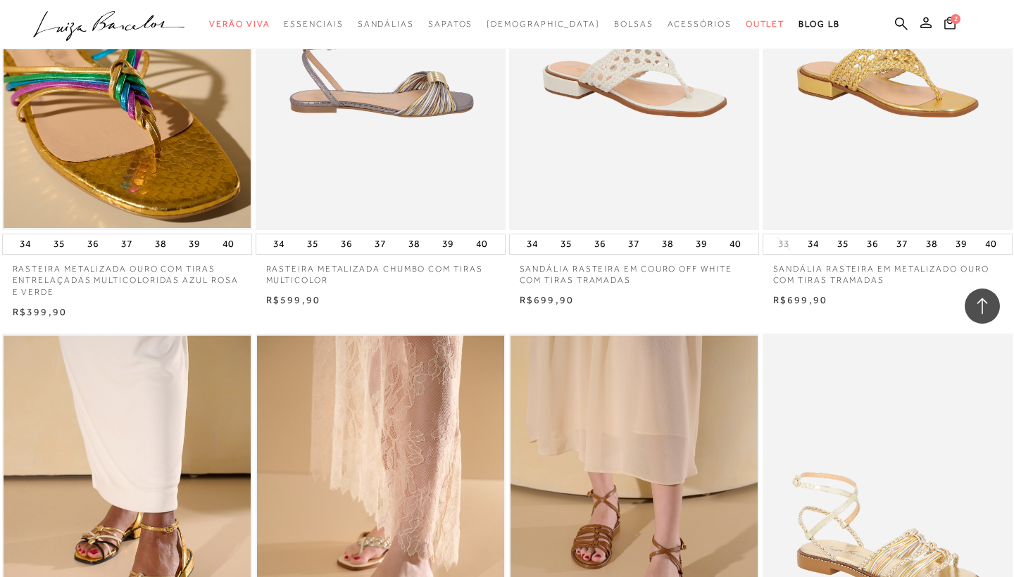
scroll to position [2530, 0]
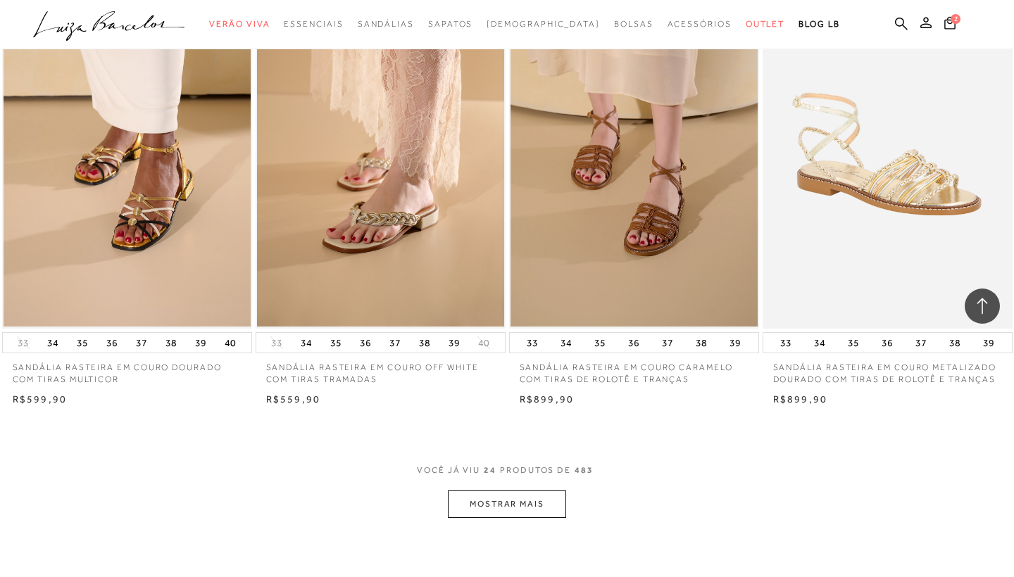
click at [496, 507] on button "MOSTRAR MAIS" at bounding box center [507, 504] width 118 height 27
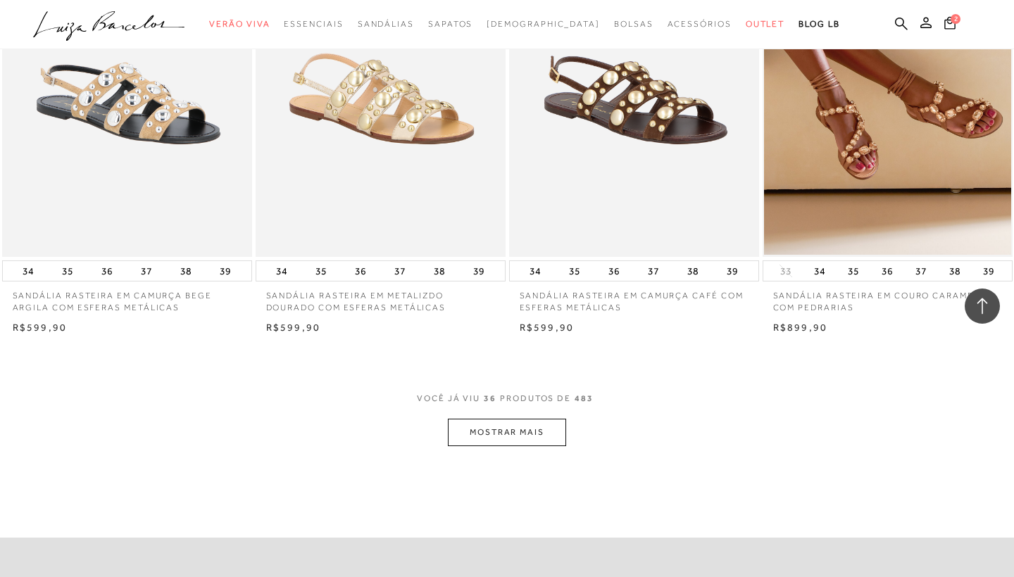
scroll to position [3889, 0]
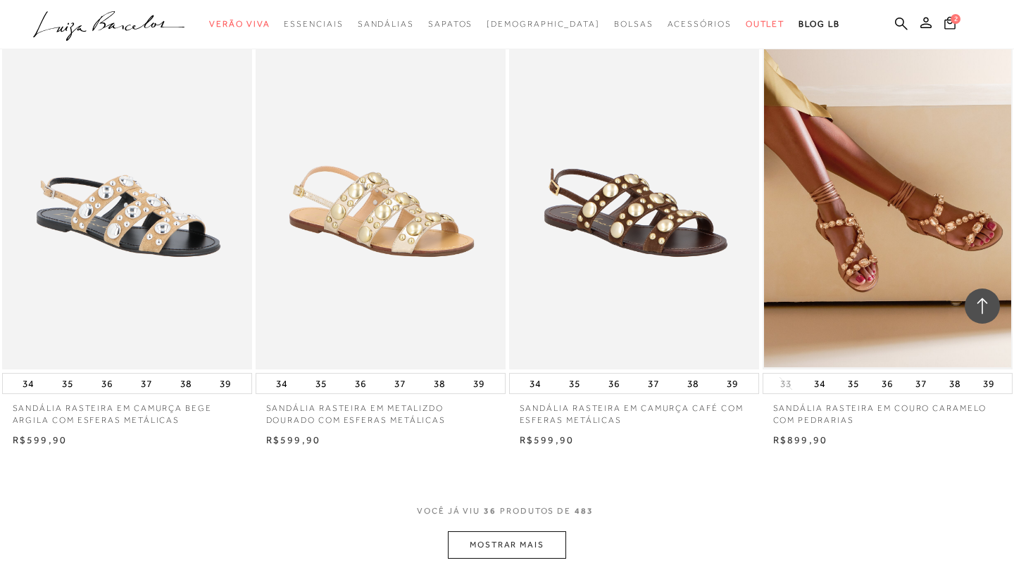
click at [977, 308] on icon at bounding box center [982, 306] width 18 height 18
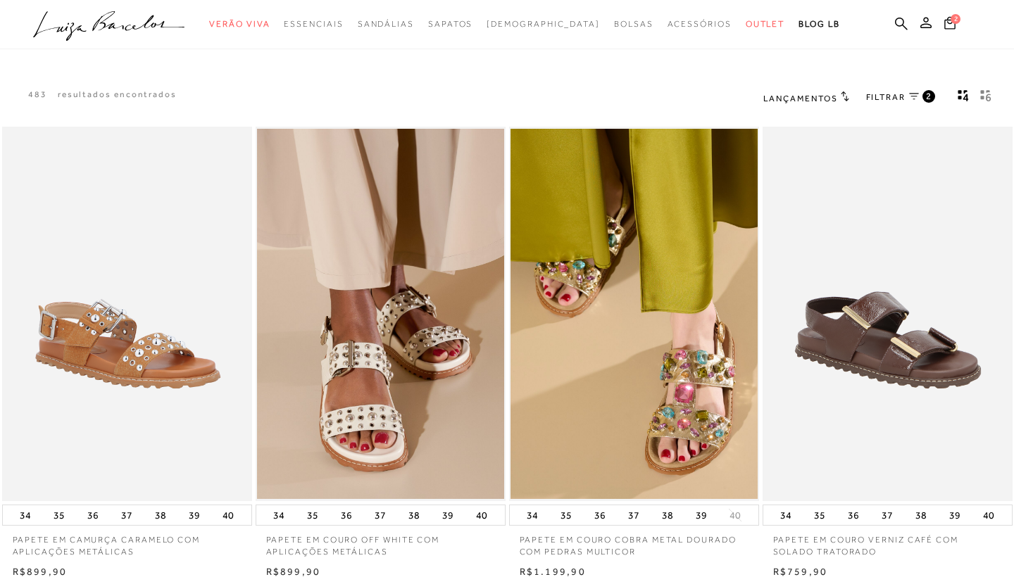
click at [806, 101] on span "Lançamentos" at bounding box center [800, 99] width 75 height 10
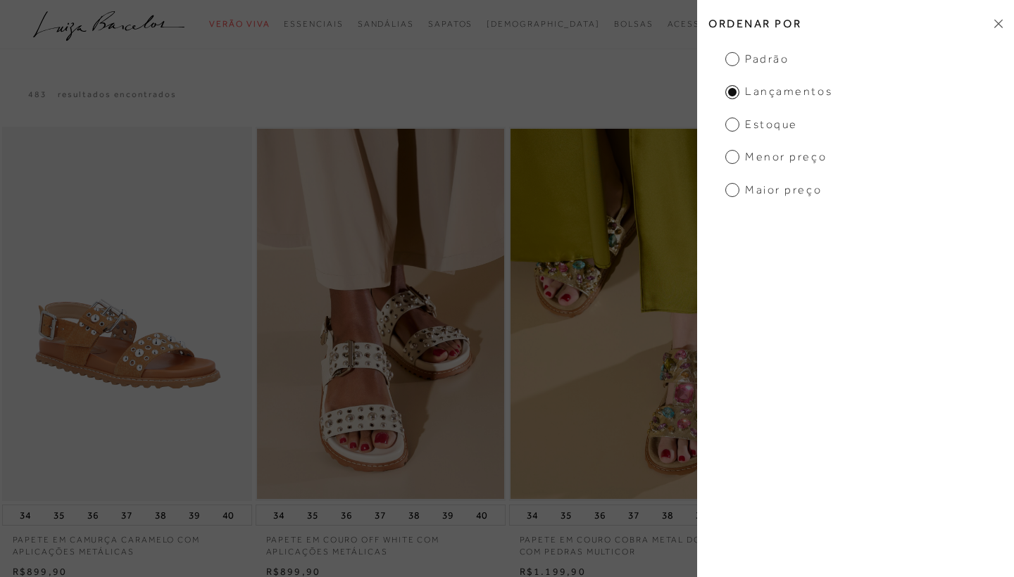
click at [751, 124] on span "Estoque" at bounding box center [761, 124] width 73 height 15
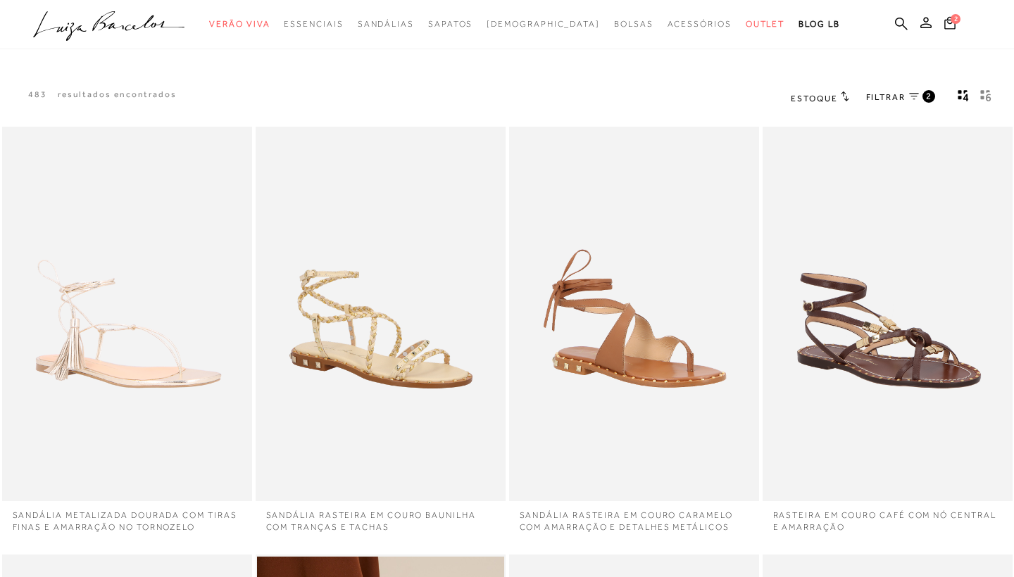
click at [982, 99] on rect "gridText6Desc" at bounding box center [983, 98] width 4 height 4
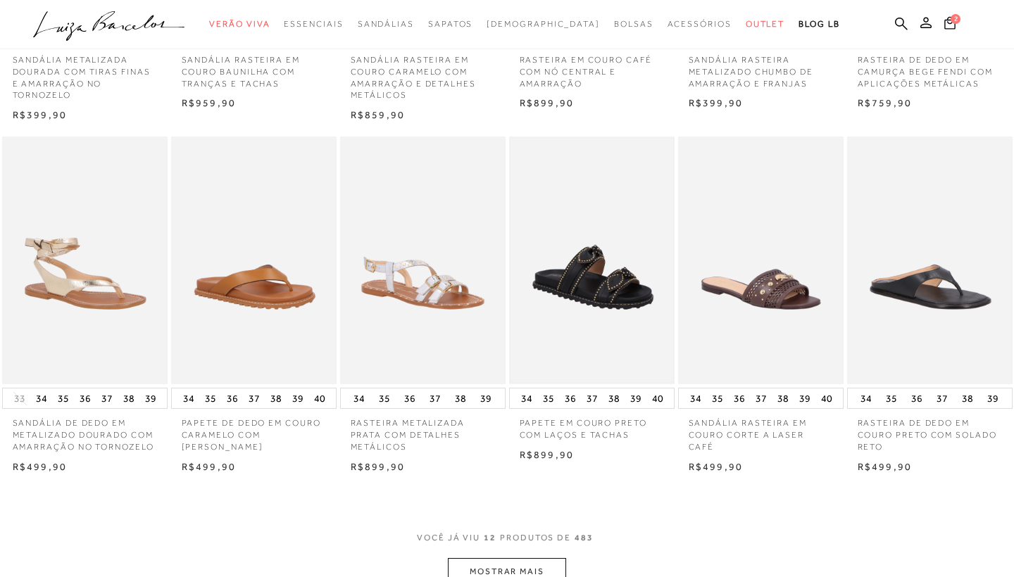
scroll to position [455, 0]
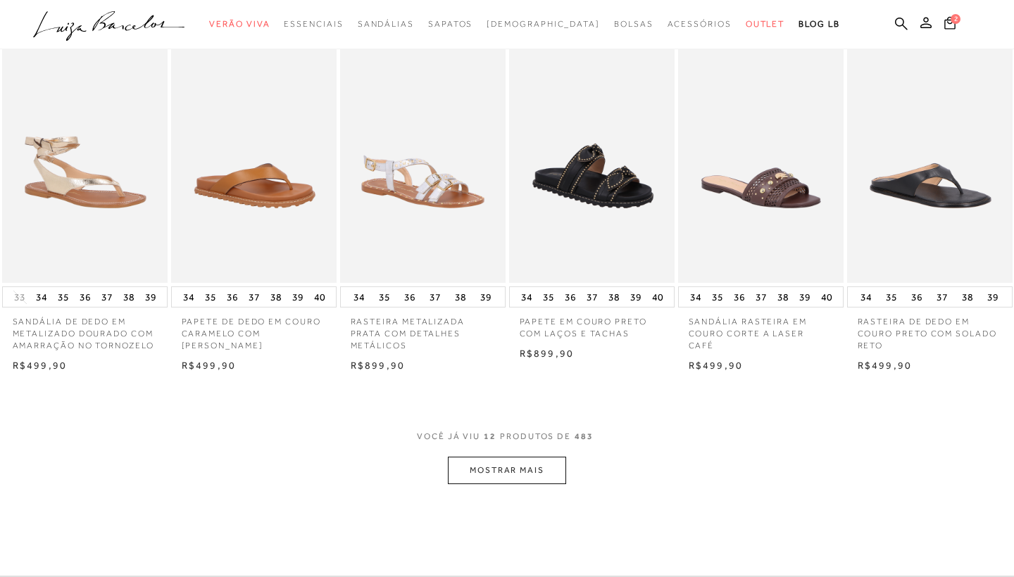
click at [463, 470] on button "MOSTRAR MAIS" at bounding box center [507, 470] width 118 height 27
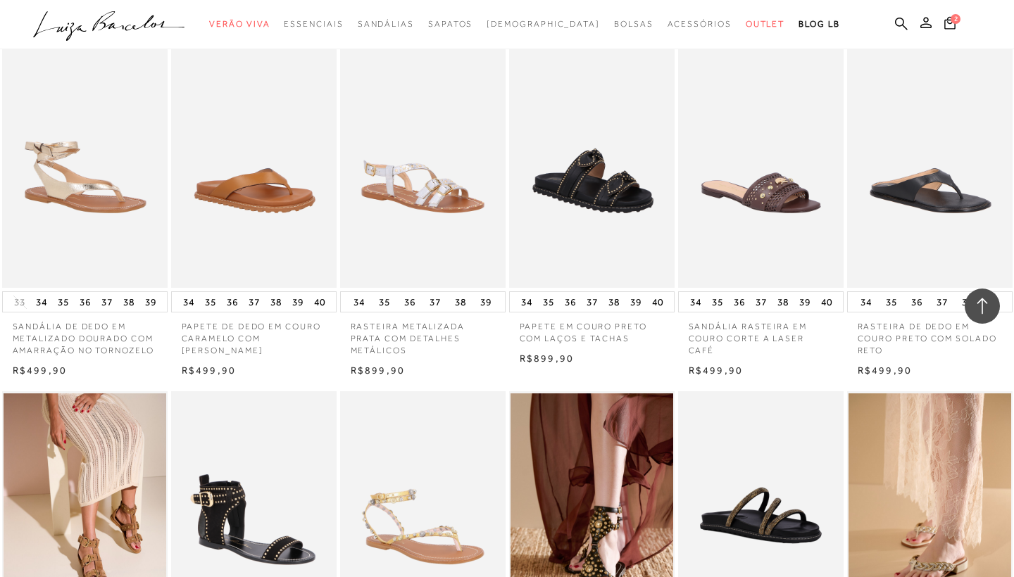
scroll to position [718, 0]
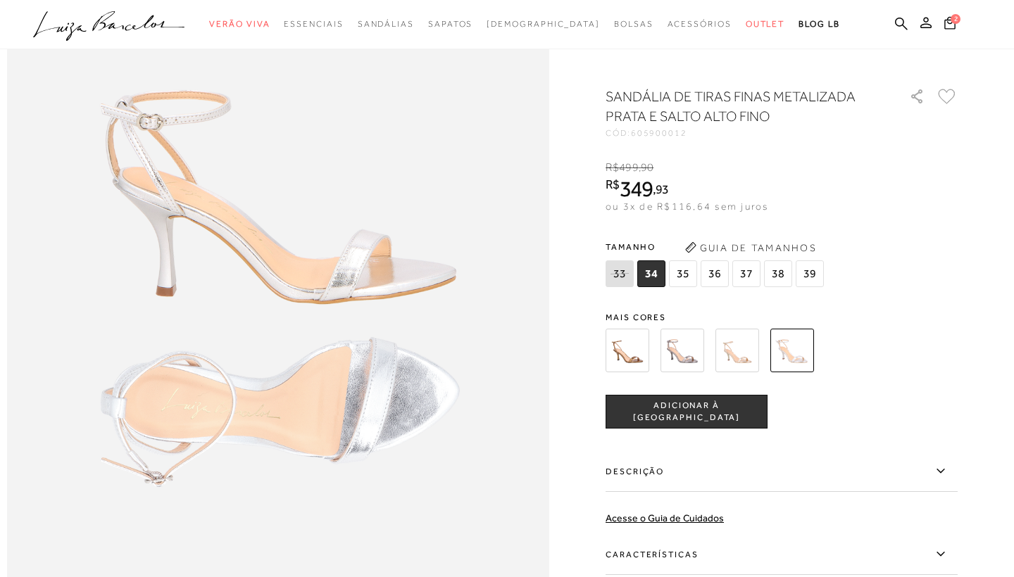
scroll to position [902, 0]
